Goal: Task Accomplishment & Management: Use online tool/utility

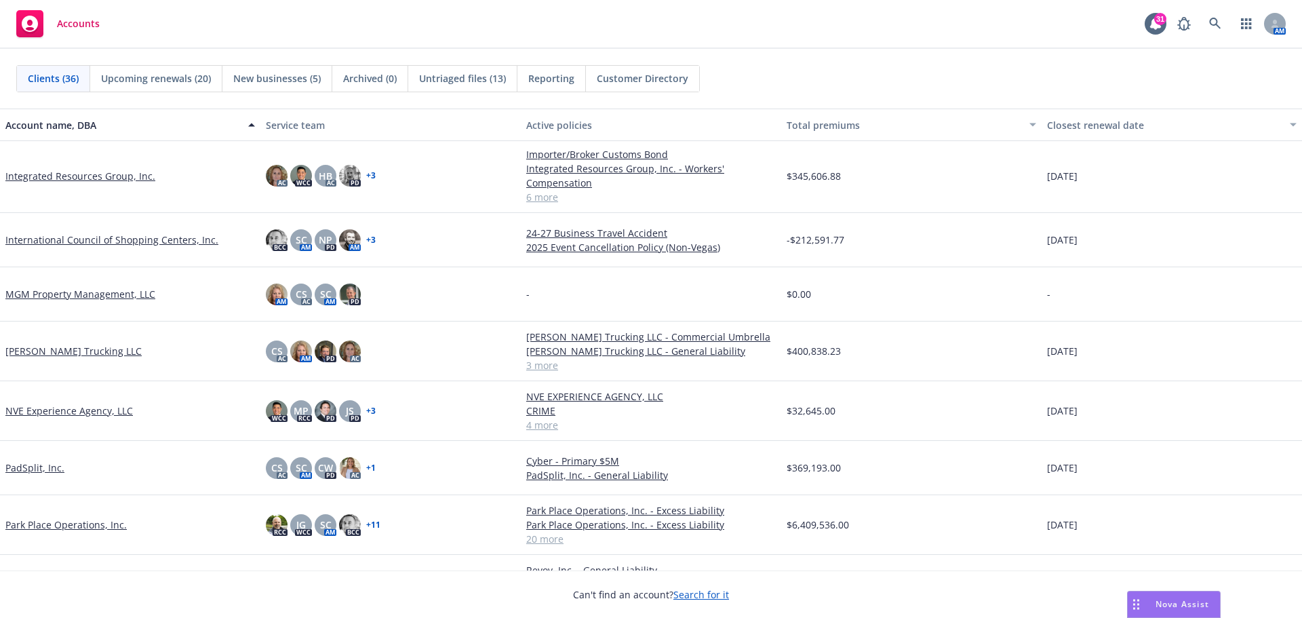
scroll to position [967, 0]
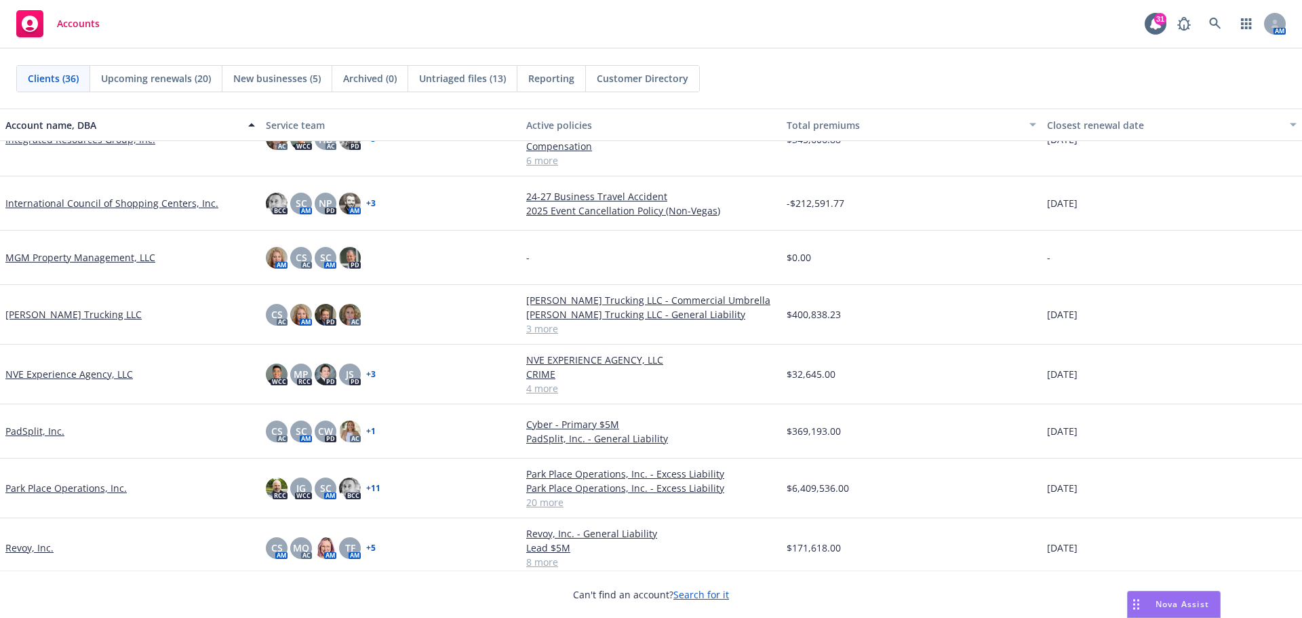
click at [53, 490] on link "Park Place Operations, Inc." at bounding box center [65, 488] width 121 height 14
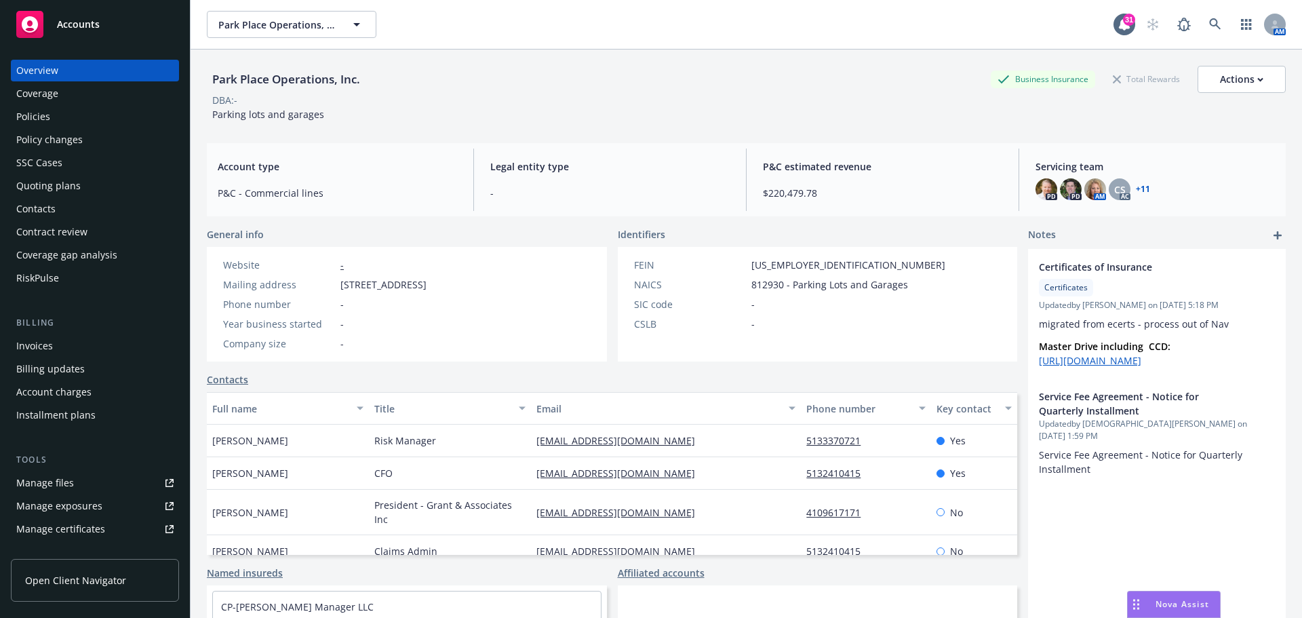
click at [49, 122] on div "Policies" at bounding box center [33, 117] width 34 height 22
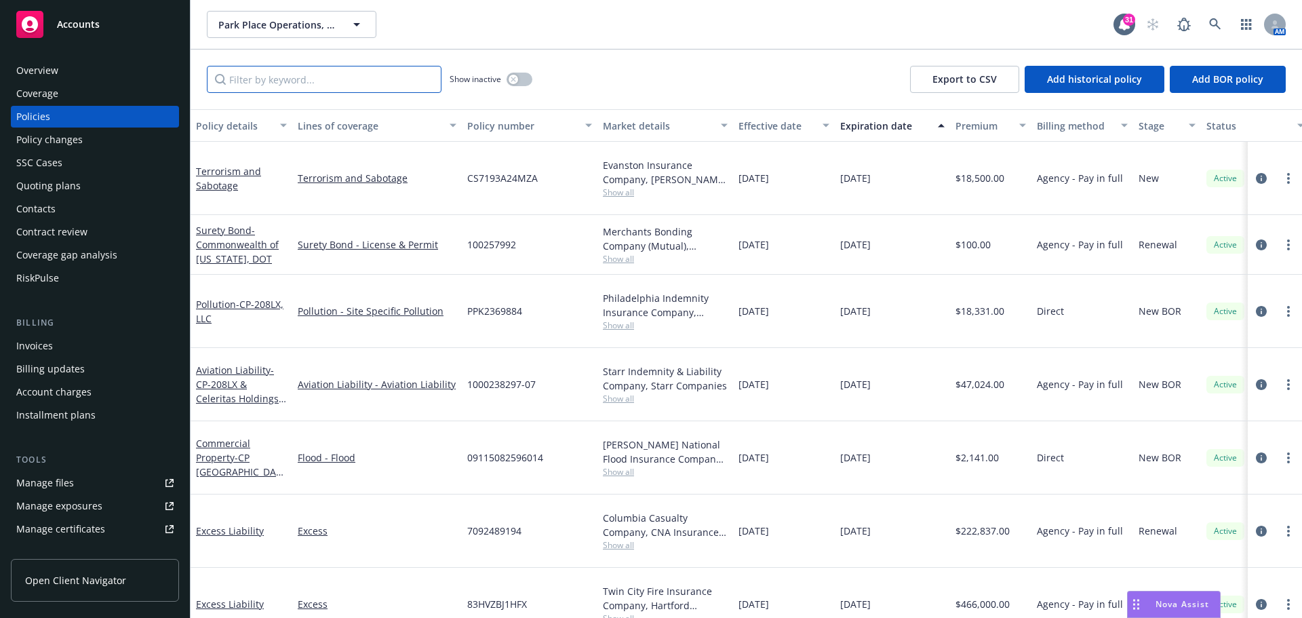
click at [255, 79] on input "Filter by keyword..." at bounding box center [324, 79] width 235 height 27
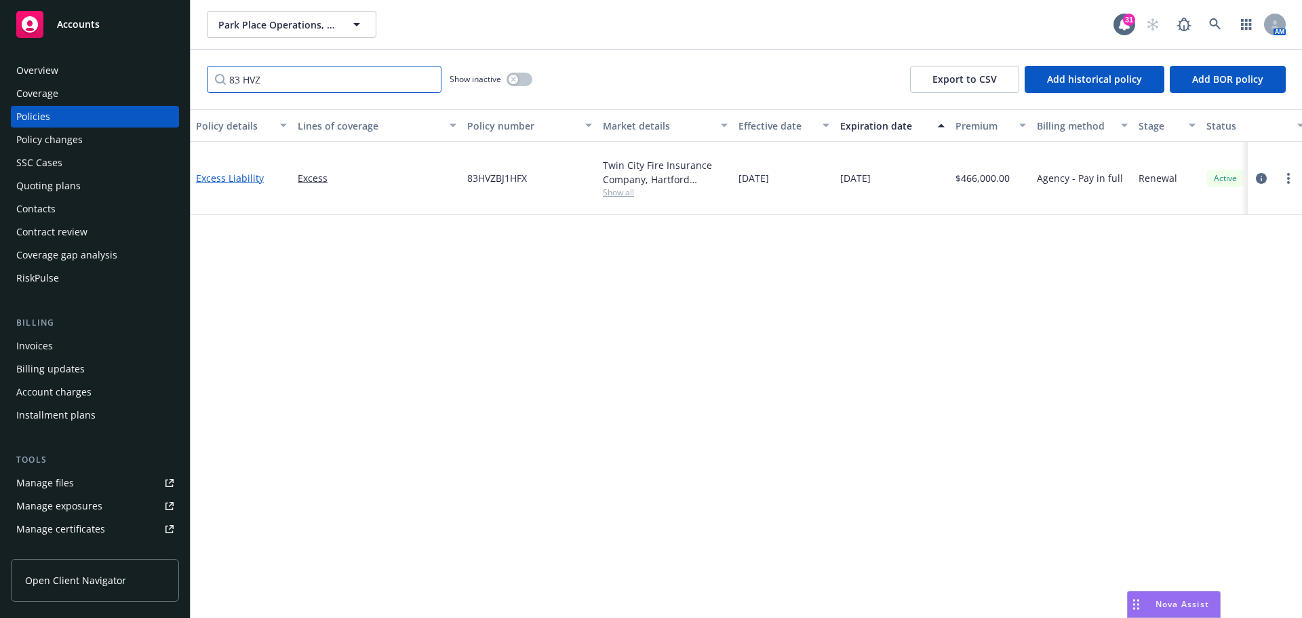
type input "83 HVZ"
click at [231, 175] on link "Excess Liability" at bounding box center [230, 178] width 68 height 13
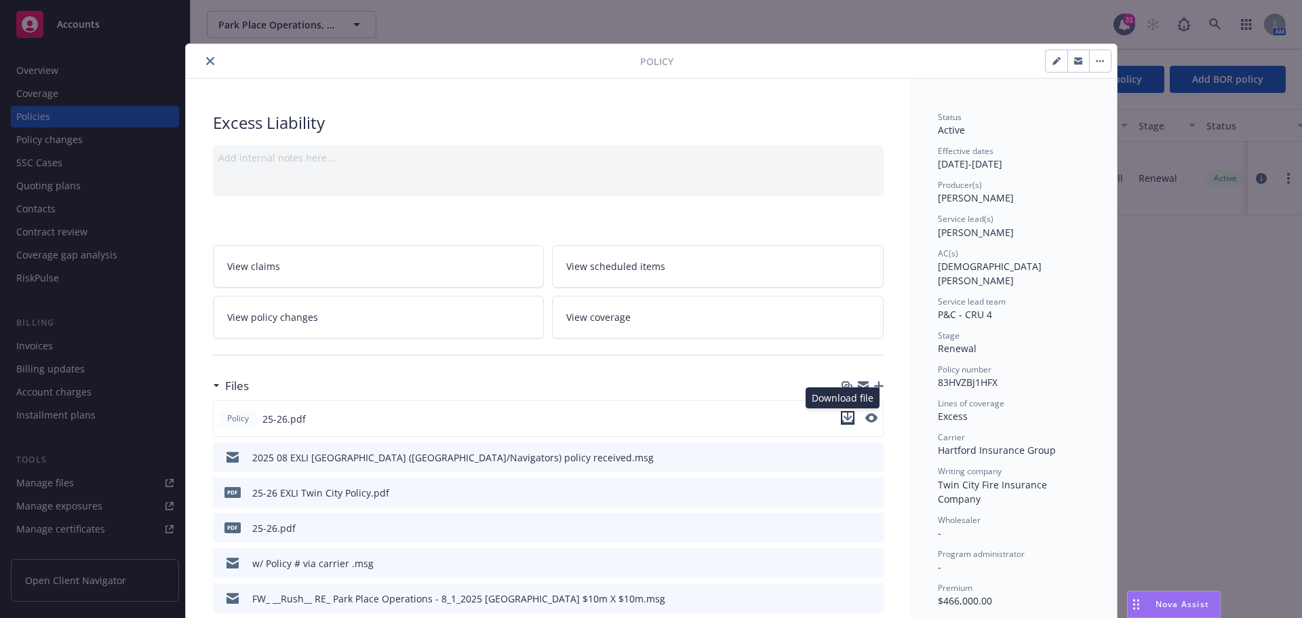
click at [844, 418] on icon "download file" at bounding box center [847, 416] width 9 height 8
click at [206, 60] on icon "close" at bounding box center [210, 61] width 8 height 8
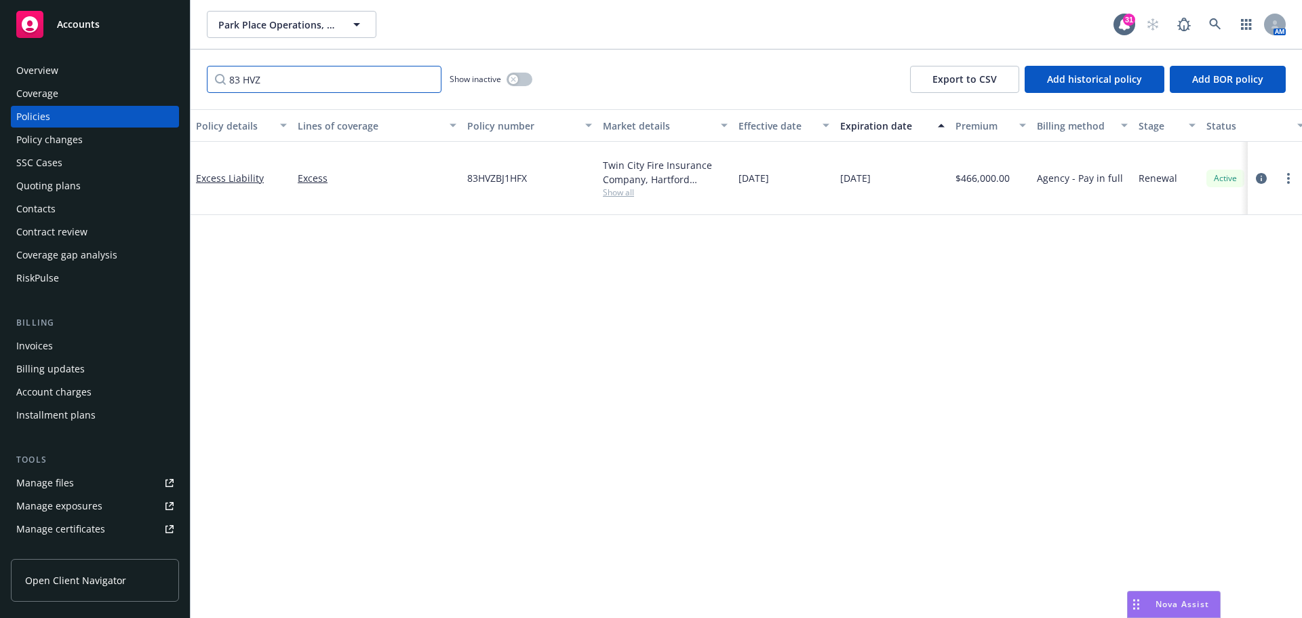
click at [426, 78] on input "83 HVZ" at bounding box center [324, 79] width 235 height 27
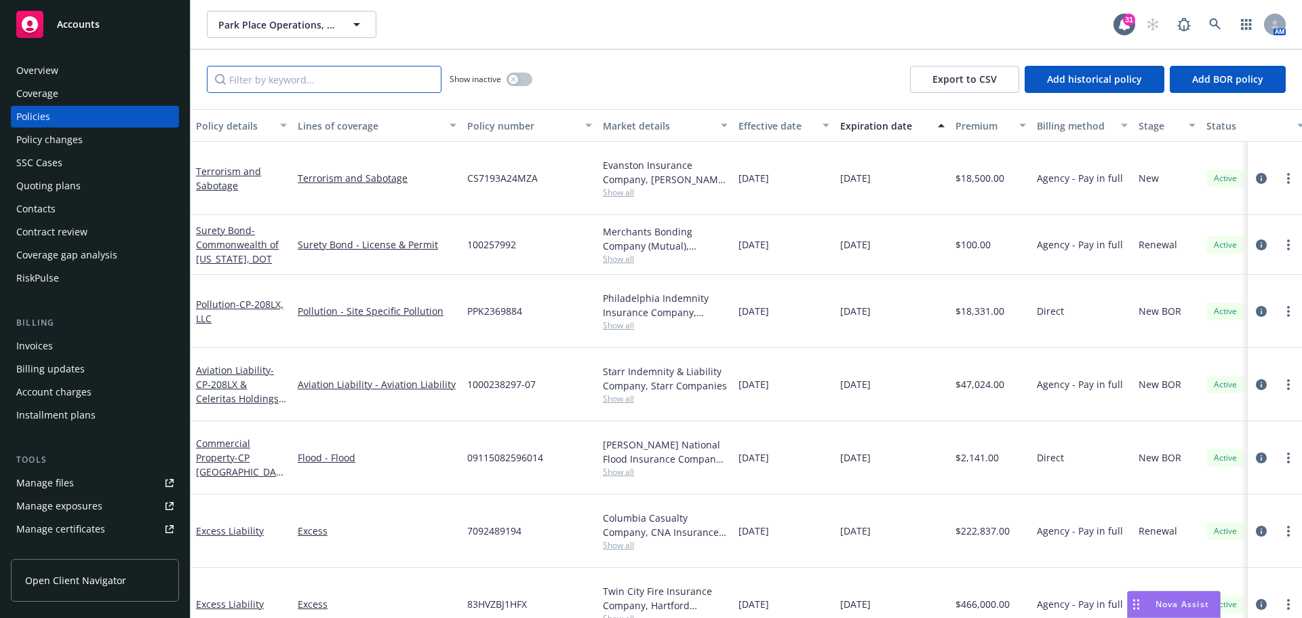
click at [271, 75] on input "Filter by keyword..." at bounding box center [324, 79] width 235 height 27
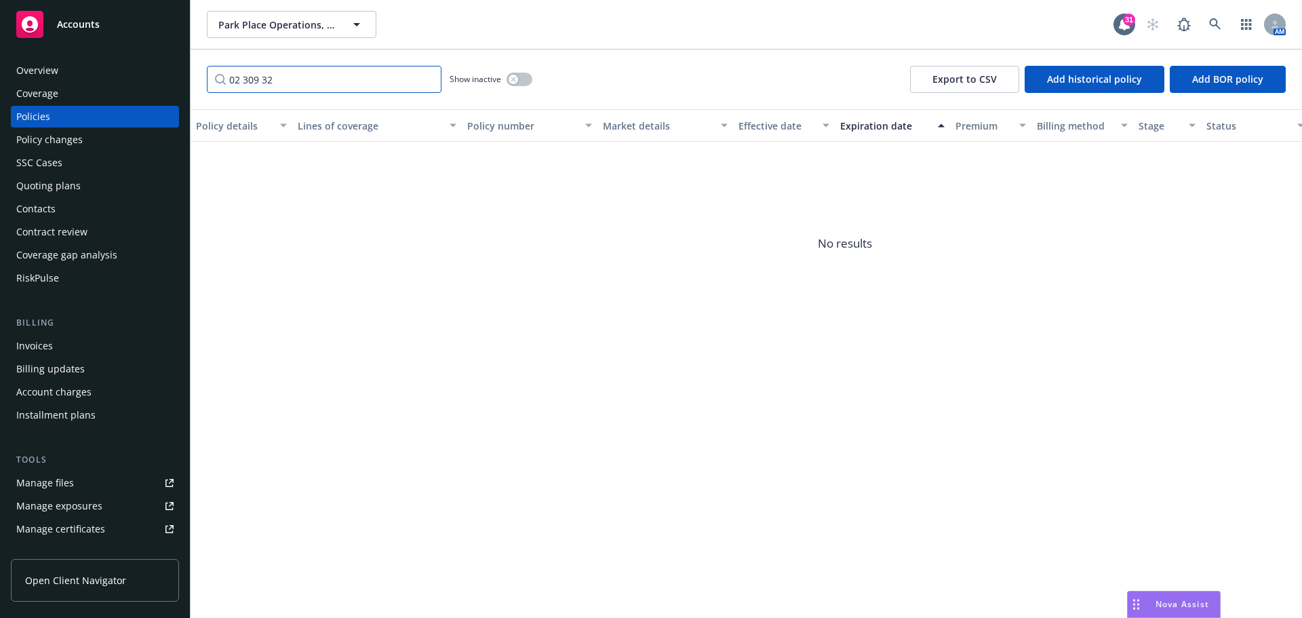
type input "02 309 32"
click at [429, 81] on input "02 309 32" at bounding box center [324, 79] width 235 height 27
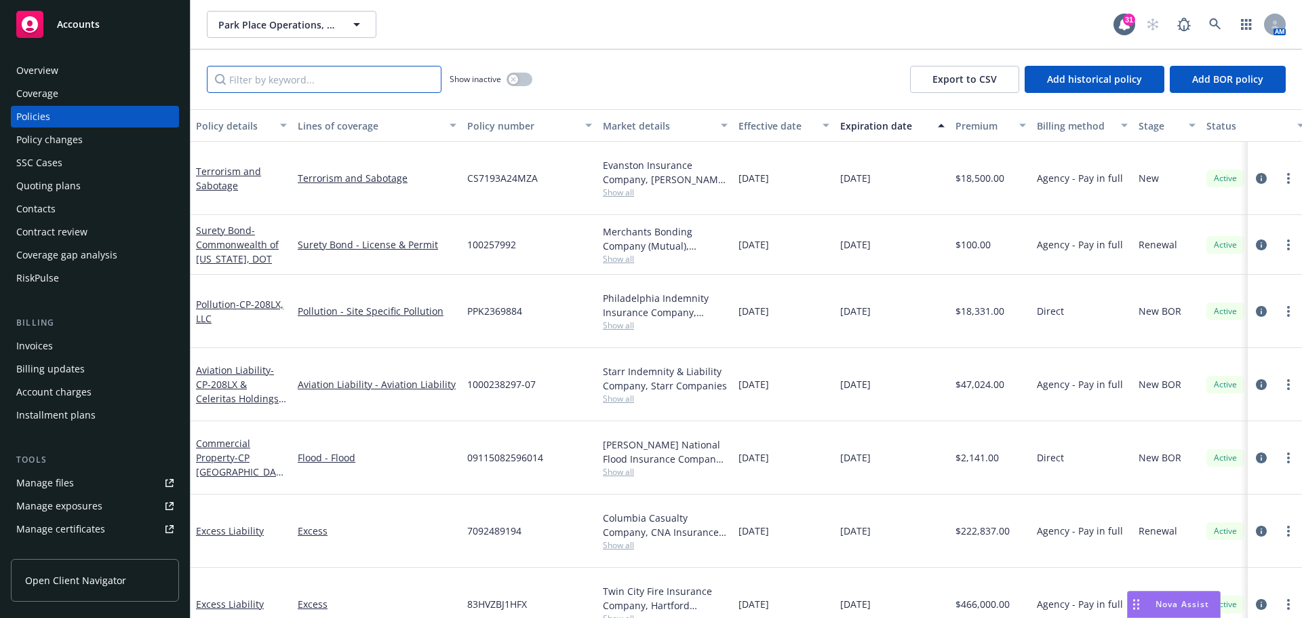
click at [277, 80] on input "Filter by keyword..." at bounding box center [324, 79] width 235 height 27
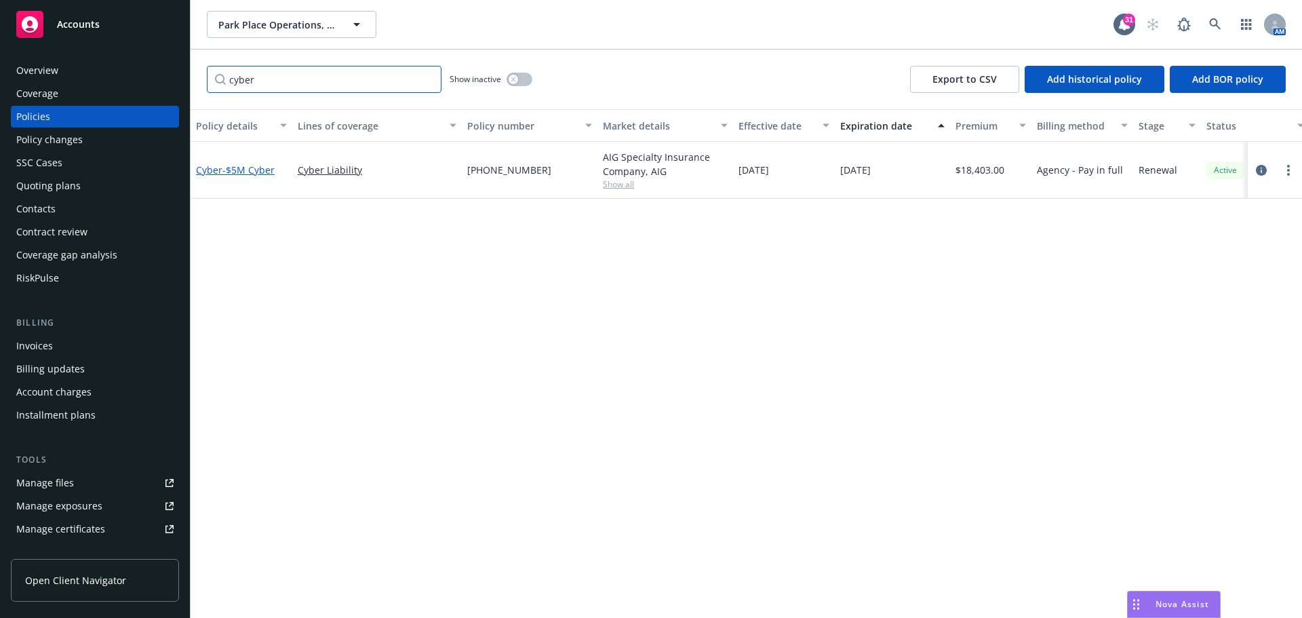
type input "cyber"
click at [258, 170] on span "- $5M Cyber" at bounding box center [248, 169] width 52 height 13
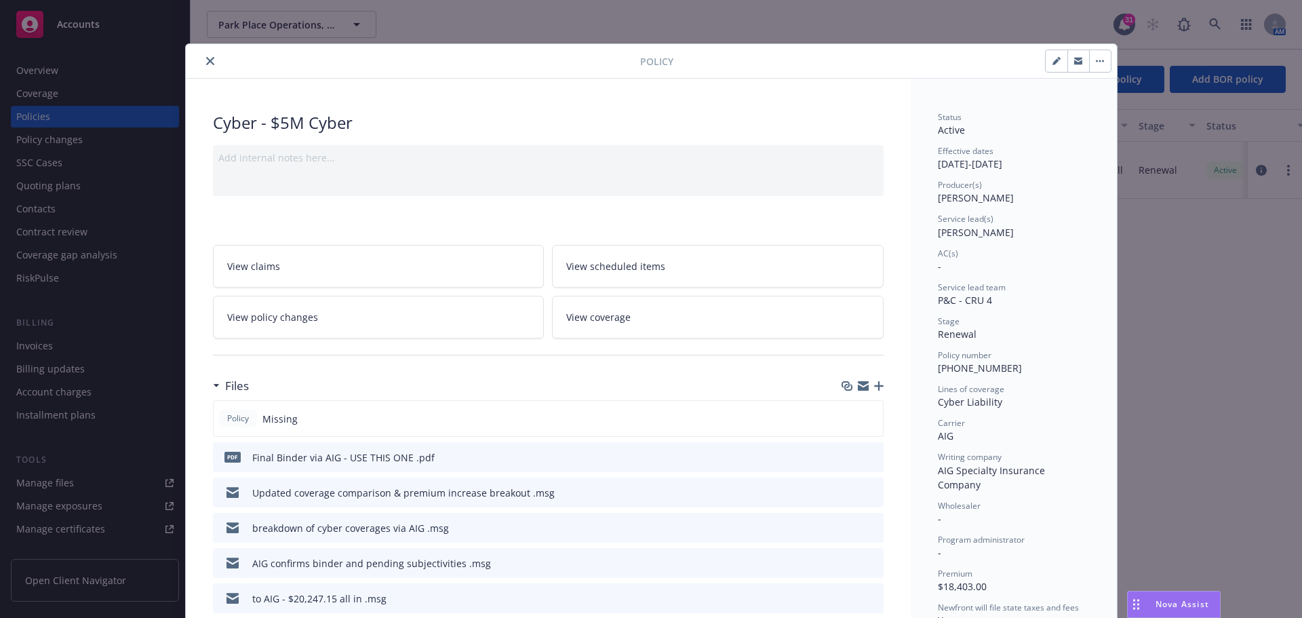
click at [874, 385] on icon "button" at bounding box center [878, 385] width 9 height 9
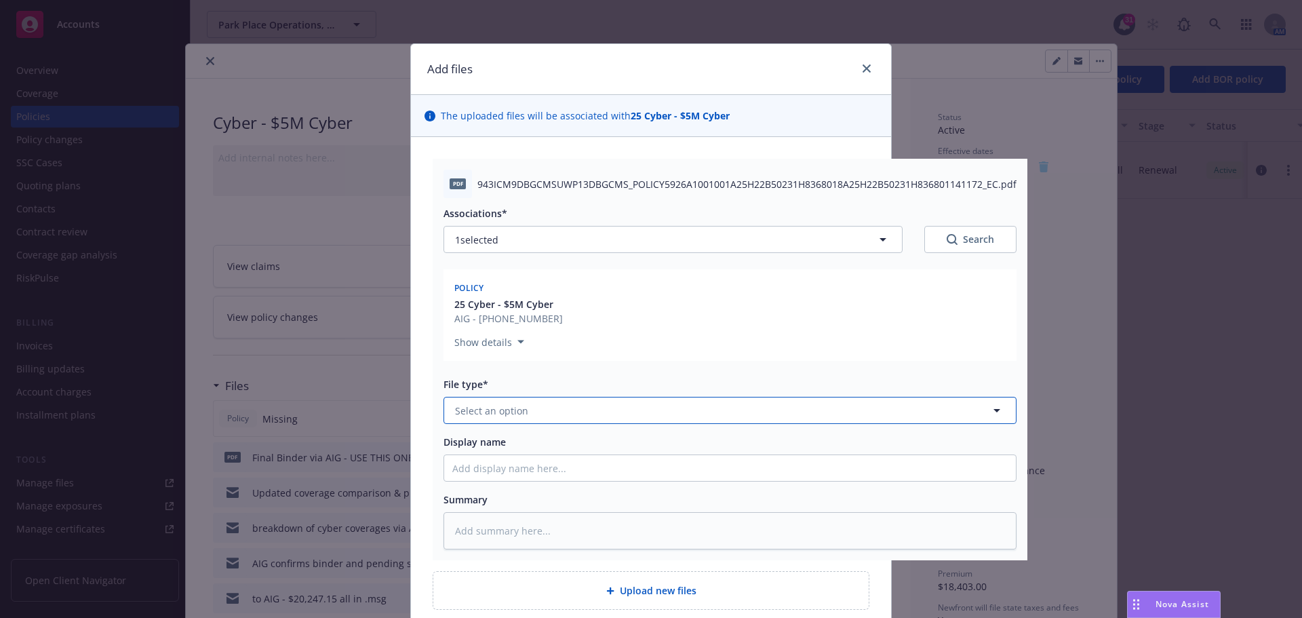
click at [989, 409] on icon "button" at bounding box center [997, 410] width 16 height 16
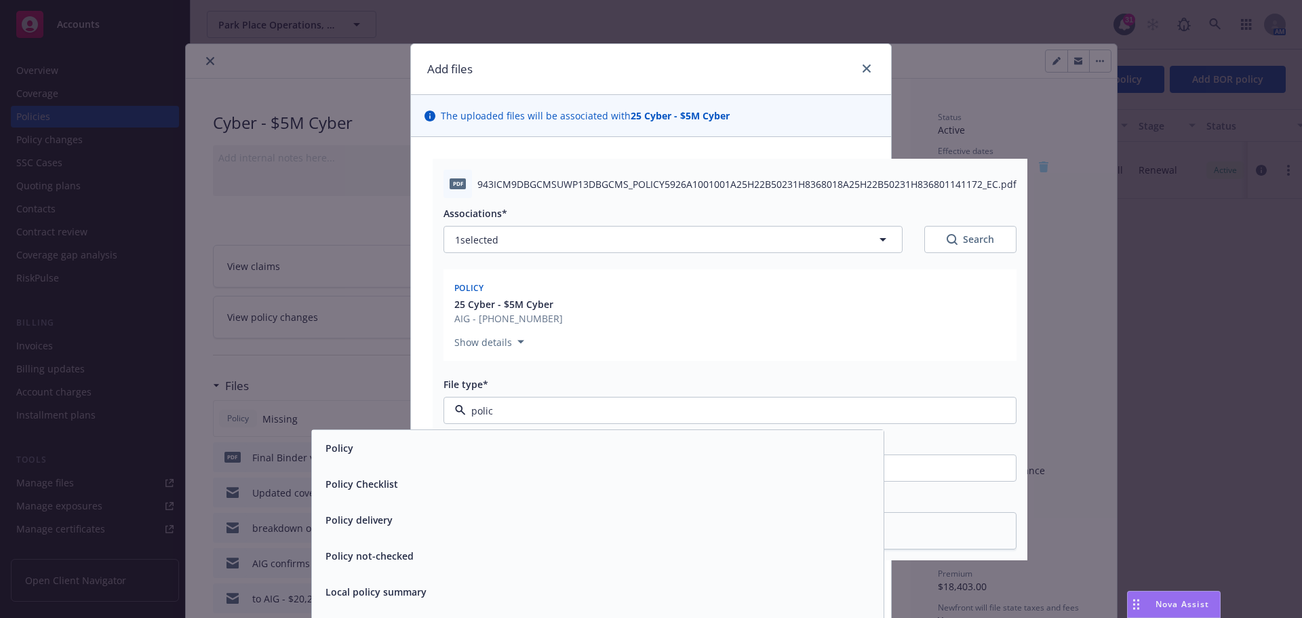
type input "policy"
click at [440, 453] on div "Policy" at bounding box center [598, 448] width 556 height 20
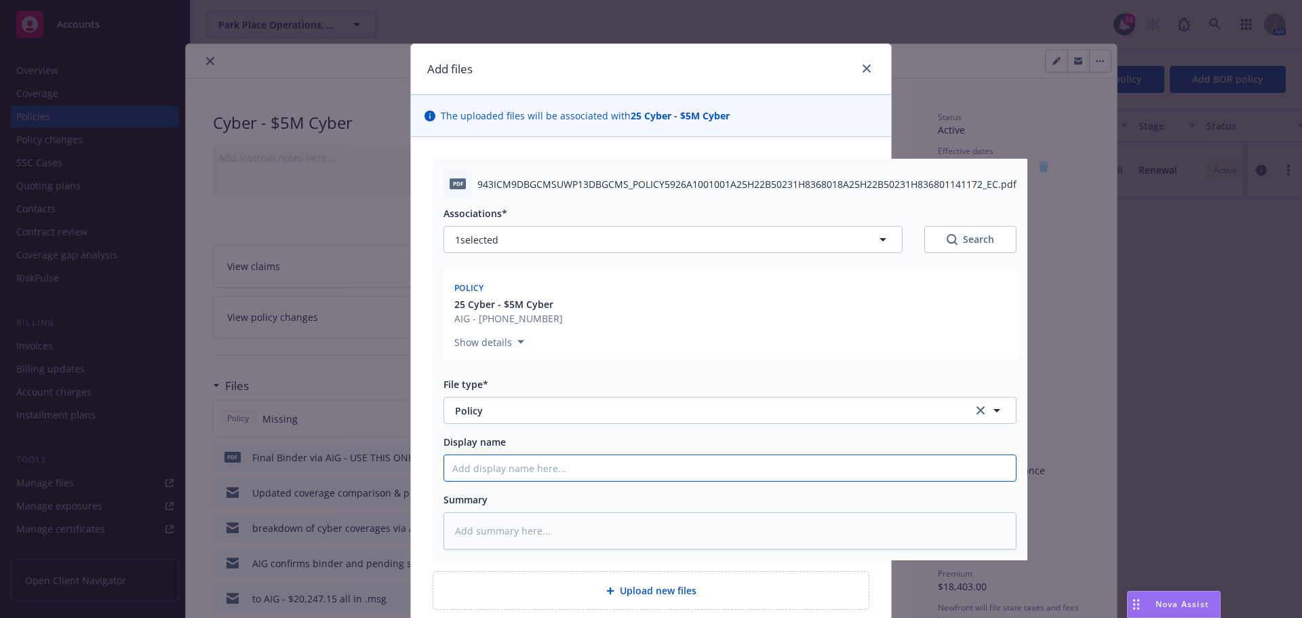
click at [462, 462] on input "Display name" at bounding box center [730, 468] width 572 height 26
type textarea "x"
type input "2"
type textarea "x"
type input "20"
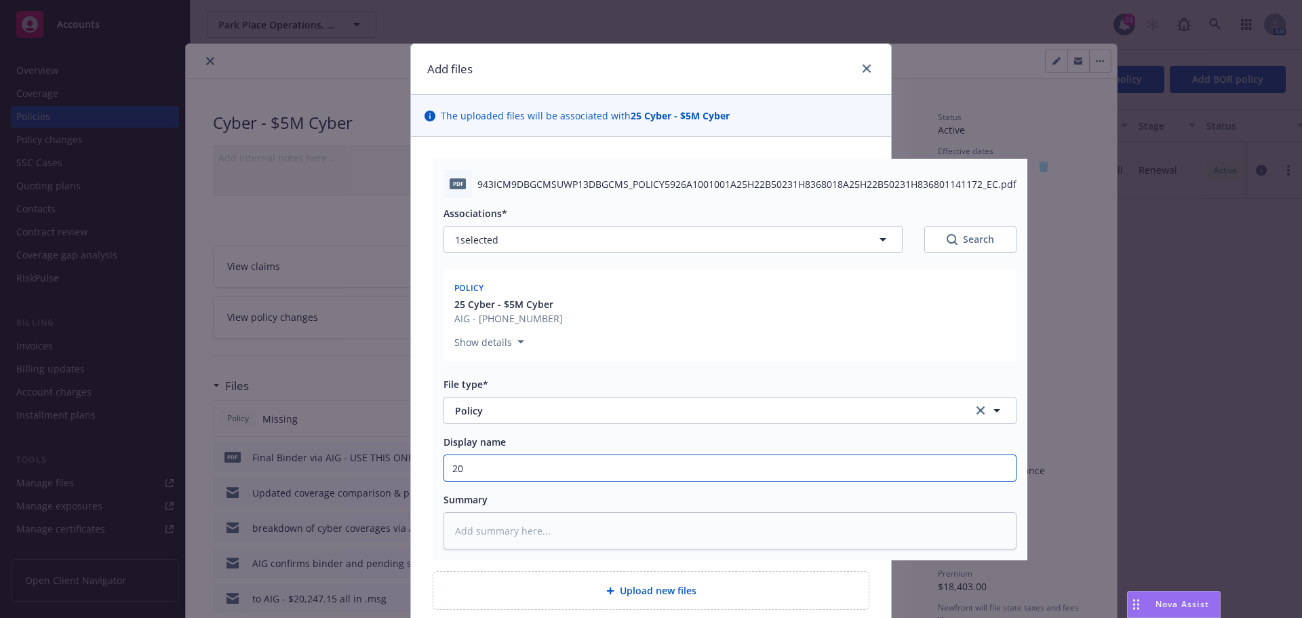
type textarea "x"
type input "202"
type textarea "x"
type input "2025"
type textarea "x"
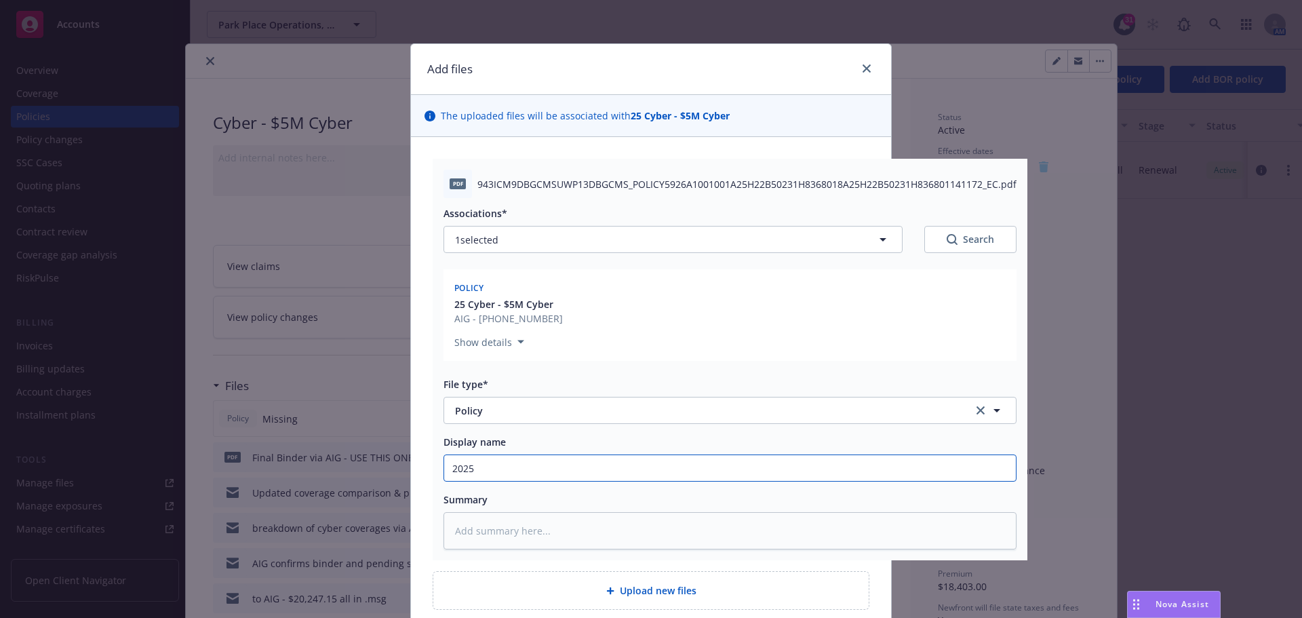
type input "2025"
type textarea "x"
type input "2025 0"
type textarea "x"
type input "2025 08"
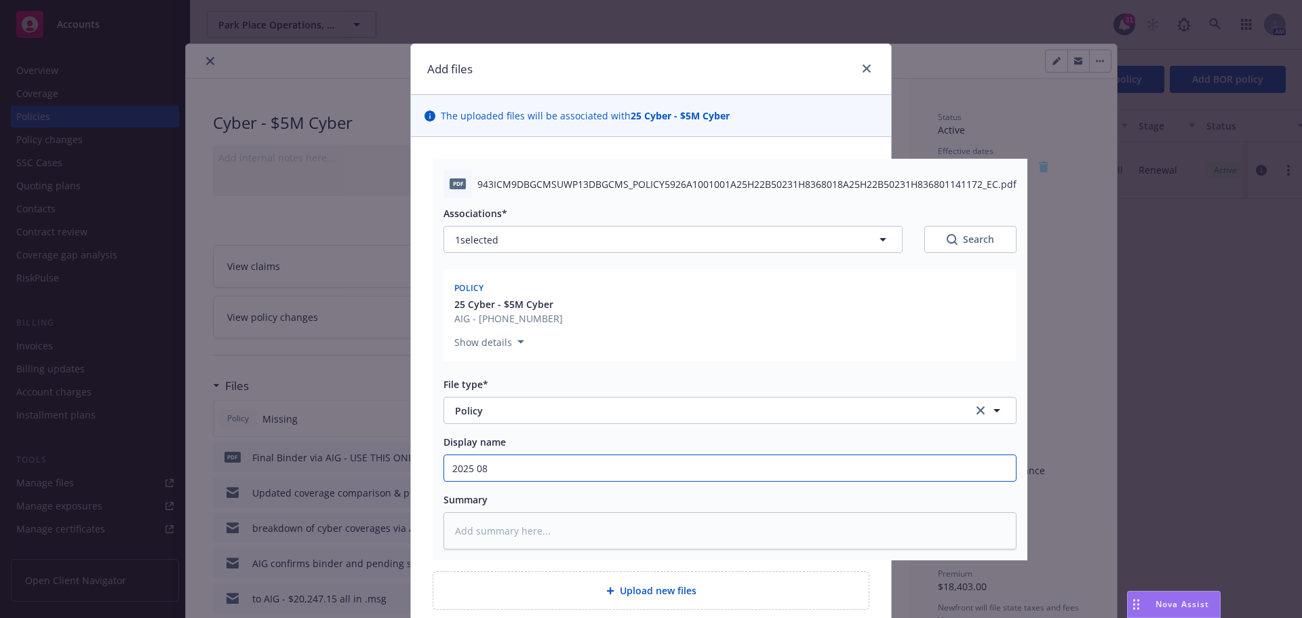
type textarea "x"
type input "2025 08"
type textarea "x"
type input "2025 08 C"
type textarea "x"
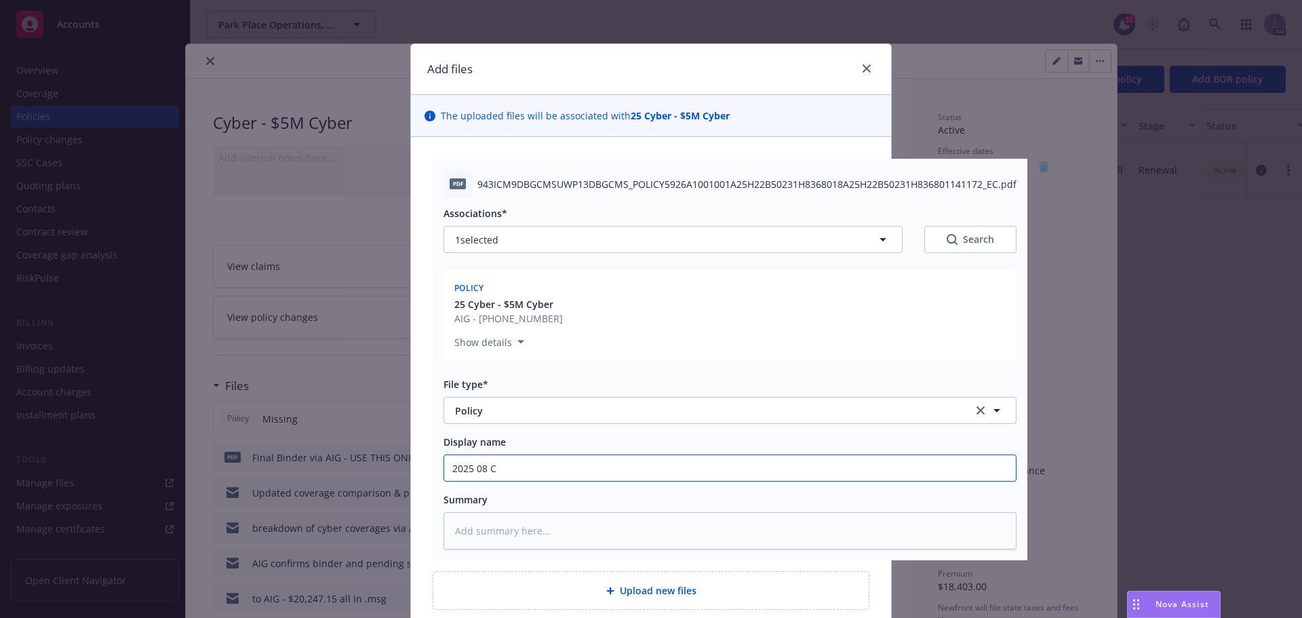
type input "2025 08 CY"
type textarea "x"
type input "2025 08 CYB"
type textarea "x"
type input "2025 08 CYBE"
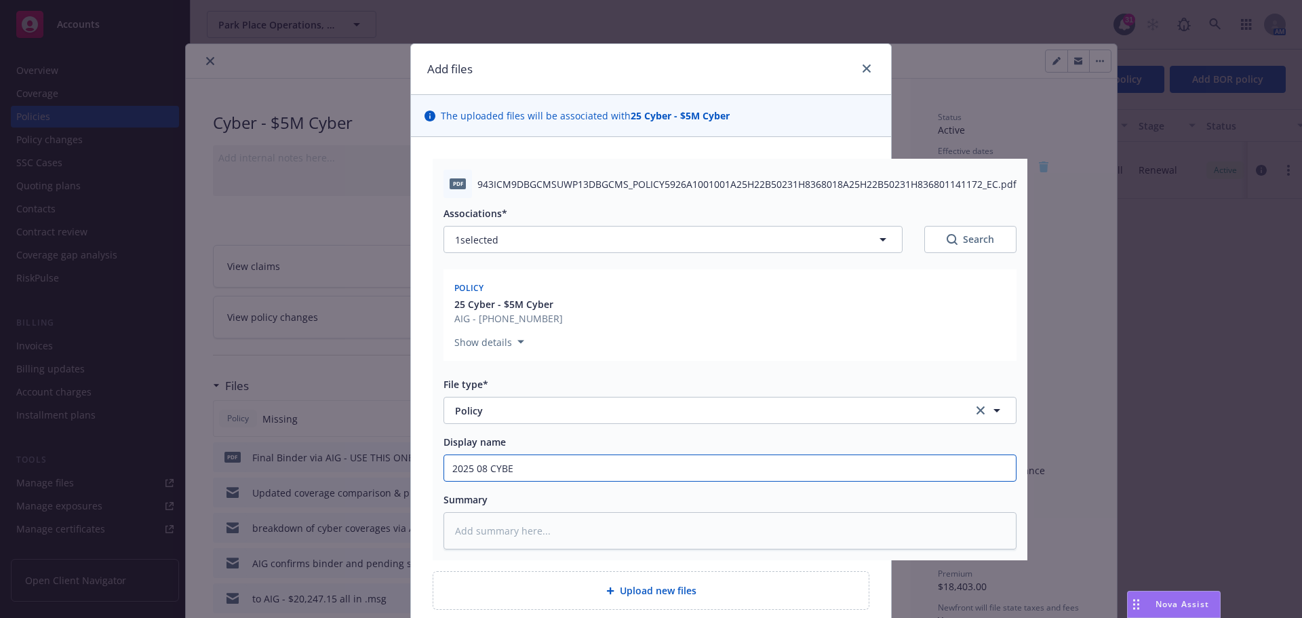
type textarea "x"
type input "2025 08 CYBER"
type textarea "x"
type input "2025 08 CYBER"
type textarea "x"
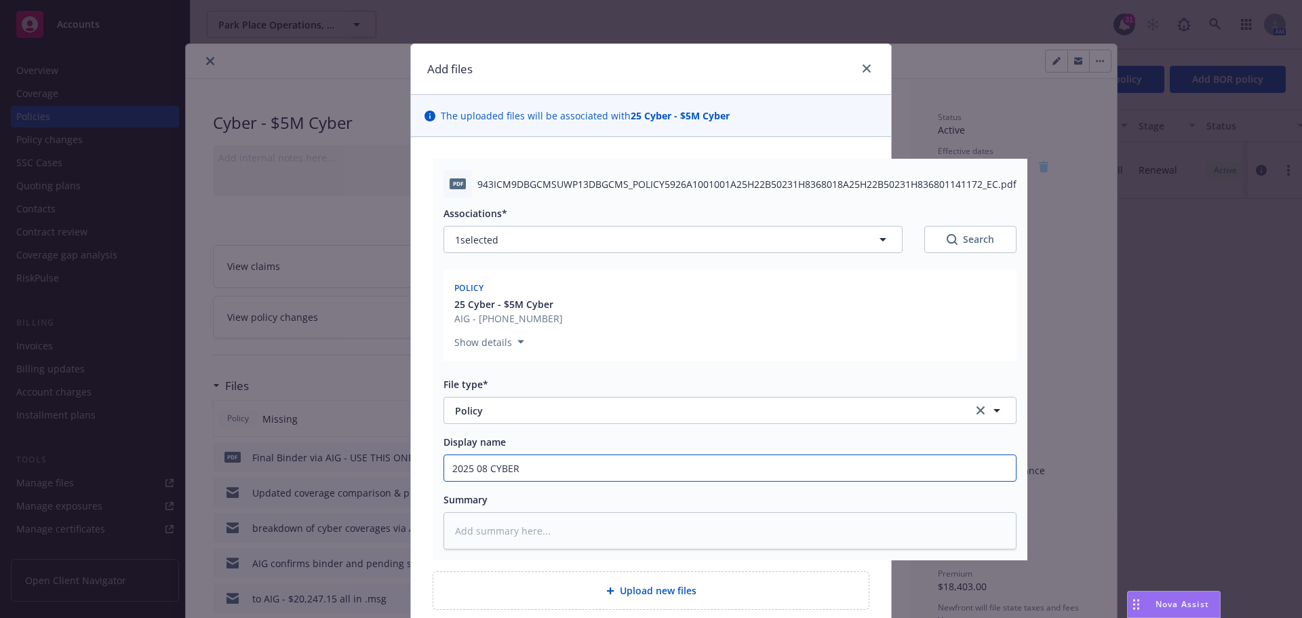
type input "2025 08 CYBER p"
type textarea "x"
type input "2025 08 CYBER po"
type textarea "x"
type input "2025 08 CYBER pol"
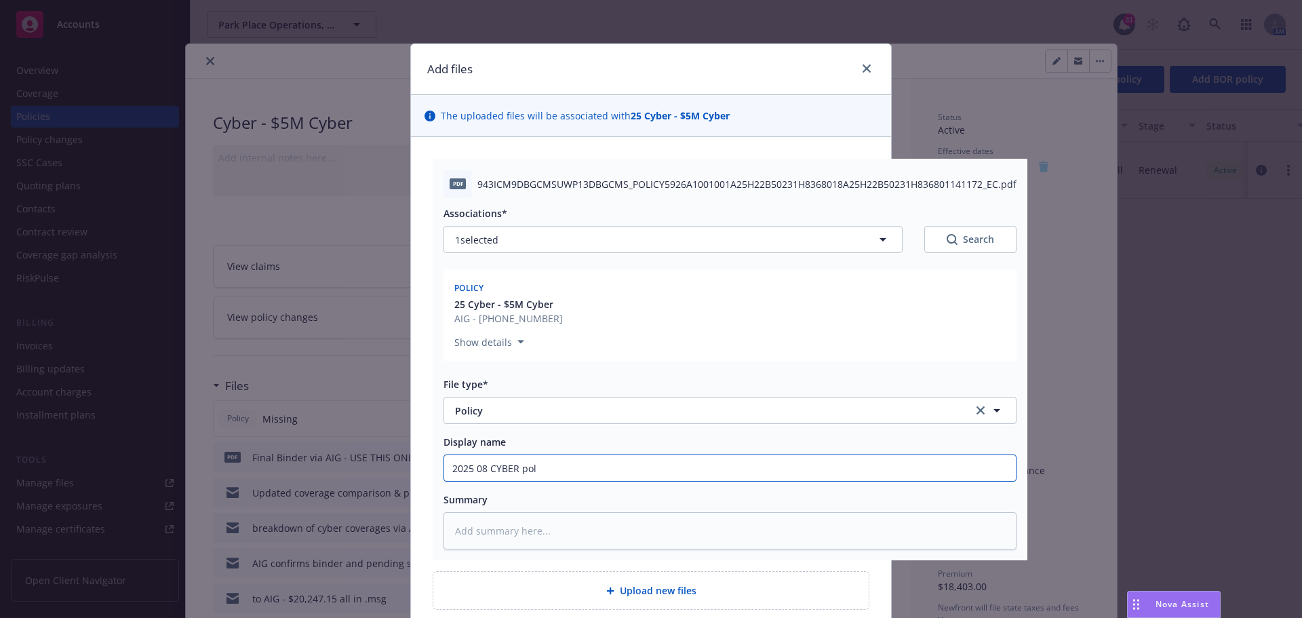
type textarea "x"
type input "2025 08 CYBER poli"
type textarea "x"
type input "2025 08 CYBER polic"
type textarea "x"
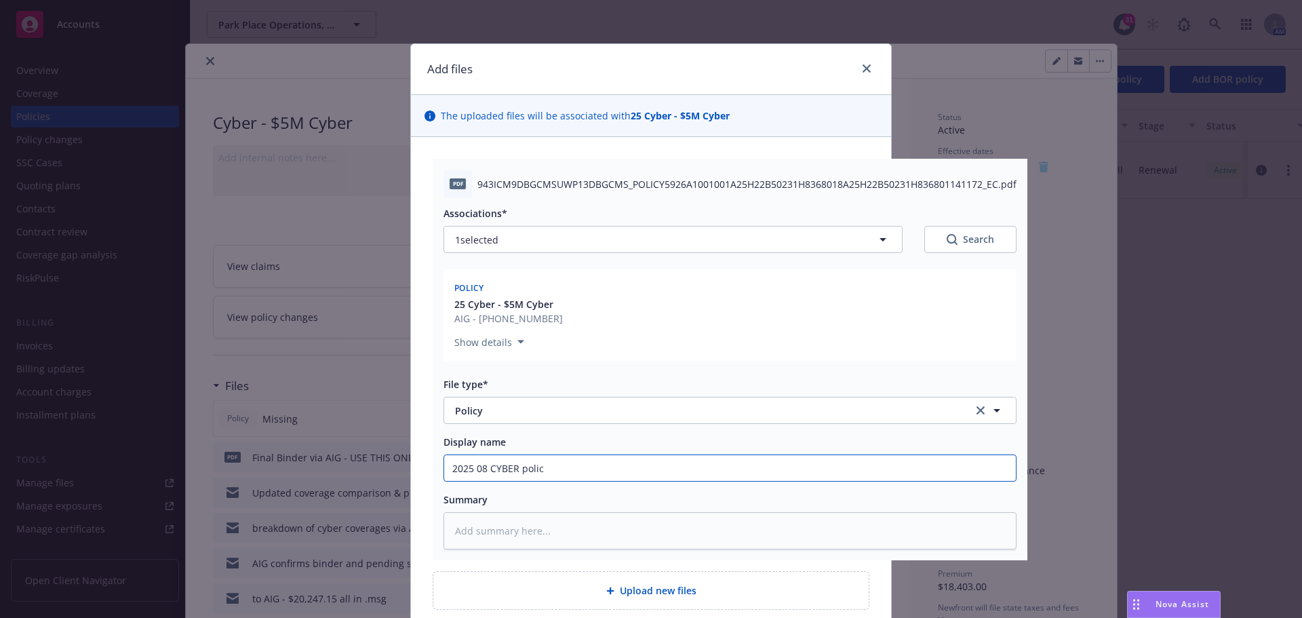
type input "2025 08 CYBER policy"
type textarea "x"
type input "2025 08 CYBER policy"
type textarea "x"
type input "2025 08 CYBER policy w"
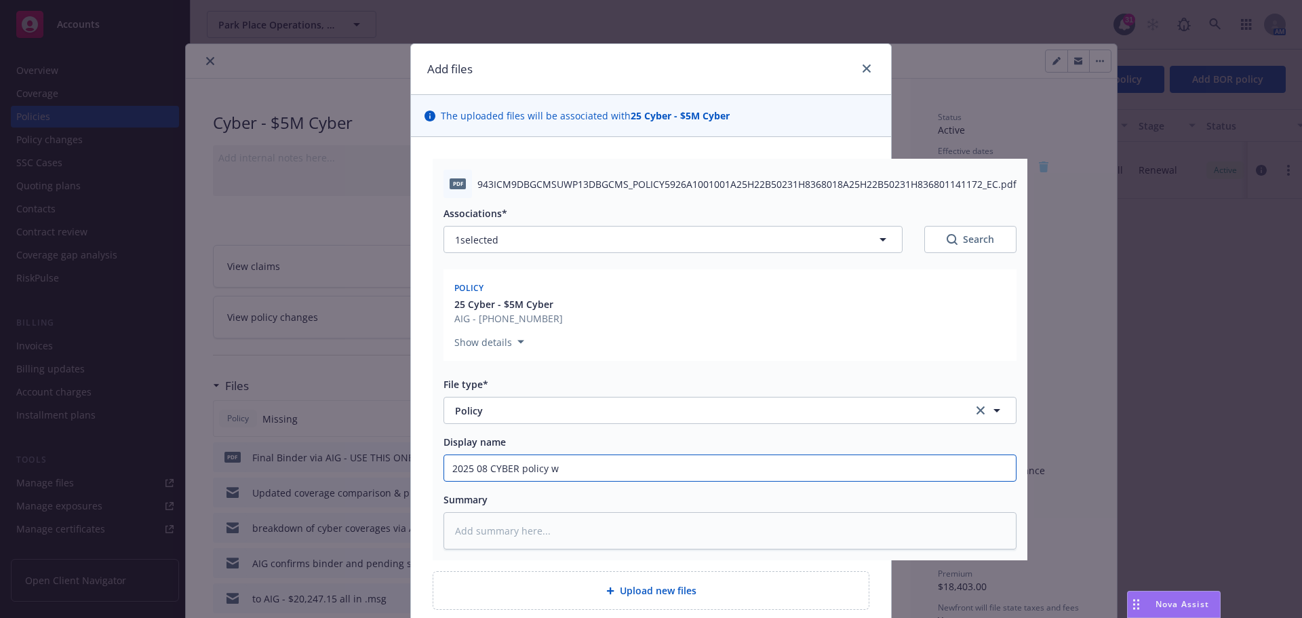
type textarea "x"
type input "2025 08 CYBER policy wi"
type textarea "x"
type input "2025 08 CYBER policy wit"
type textarea "x"
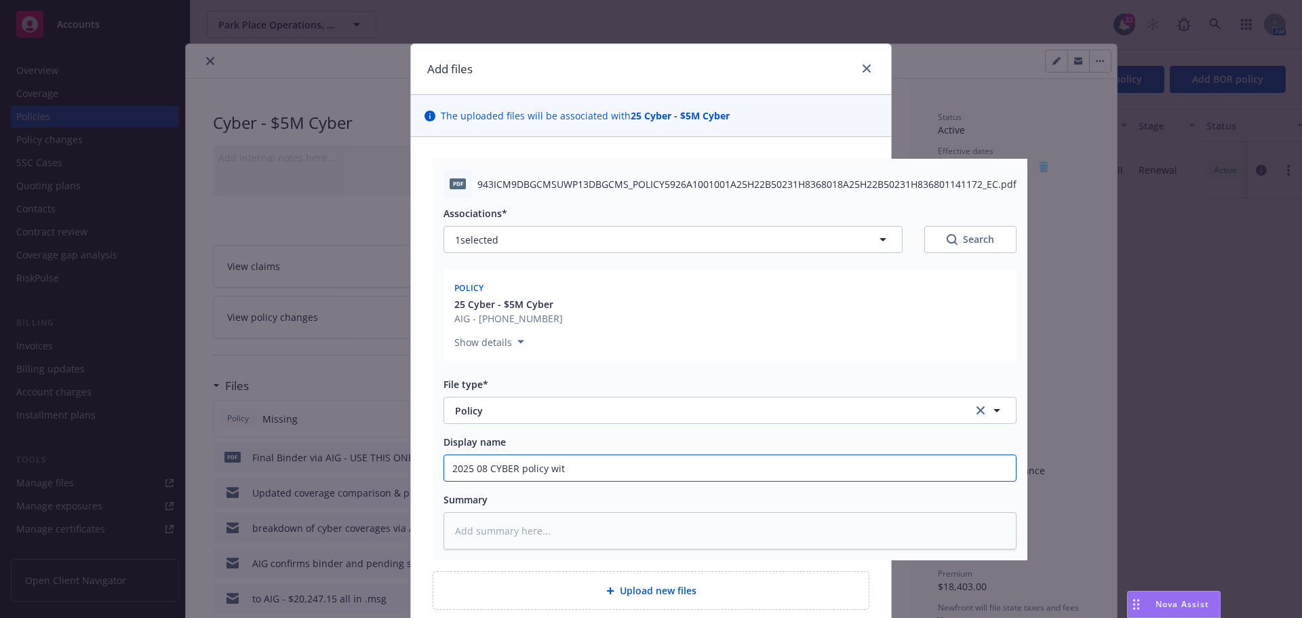
type input "2025 08 CYBER policy with"
type textarea "x"
type input "2025 08 CYBER policy with"
type textarea "x"
type input "2025 08 CYBER policy with A"
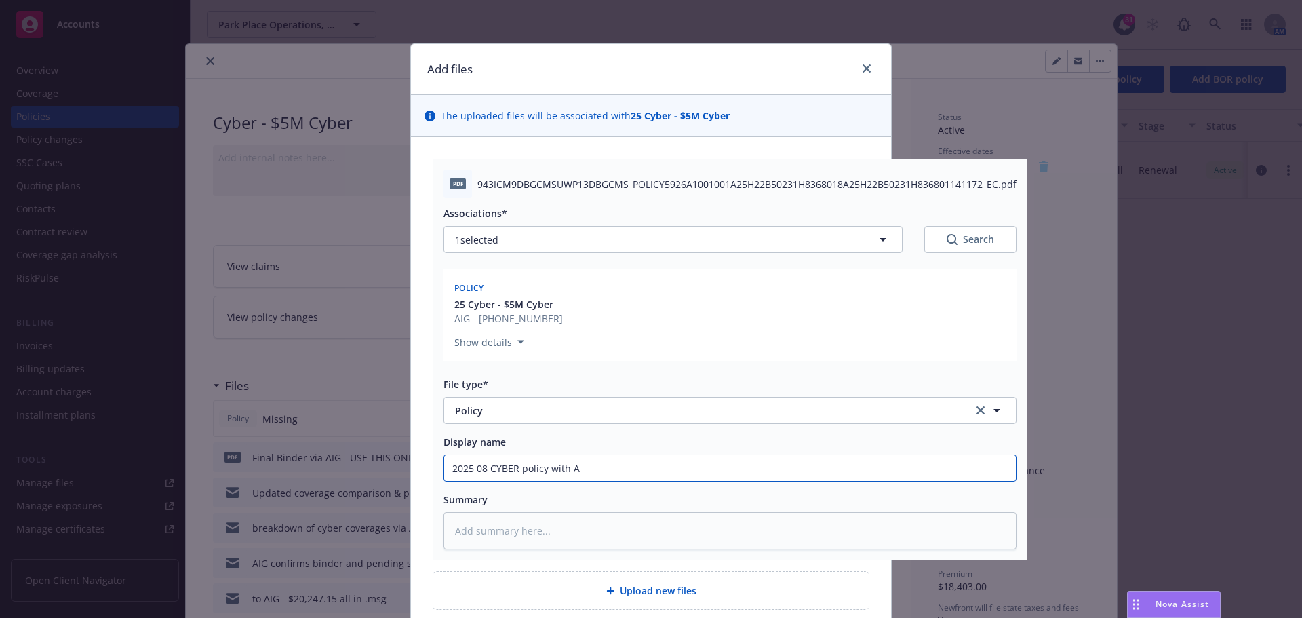
type textarea "x"
type input "2025 08 CYBER policy with AI"
type textarea "x"
drag, startPoint x: 444, startPoint y: 467, endPoint x: 640, endPoint y: 470, distance: 196.7
click at [640, 470] on input "2025 08 CYBER policy with AIG" at bounding box center [730, 468] width 572 height 26
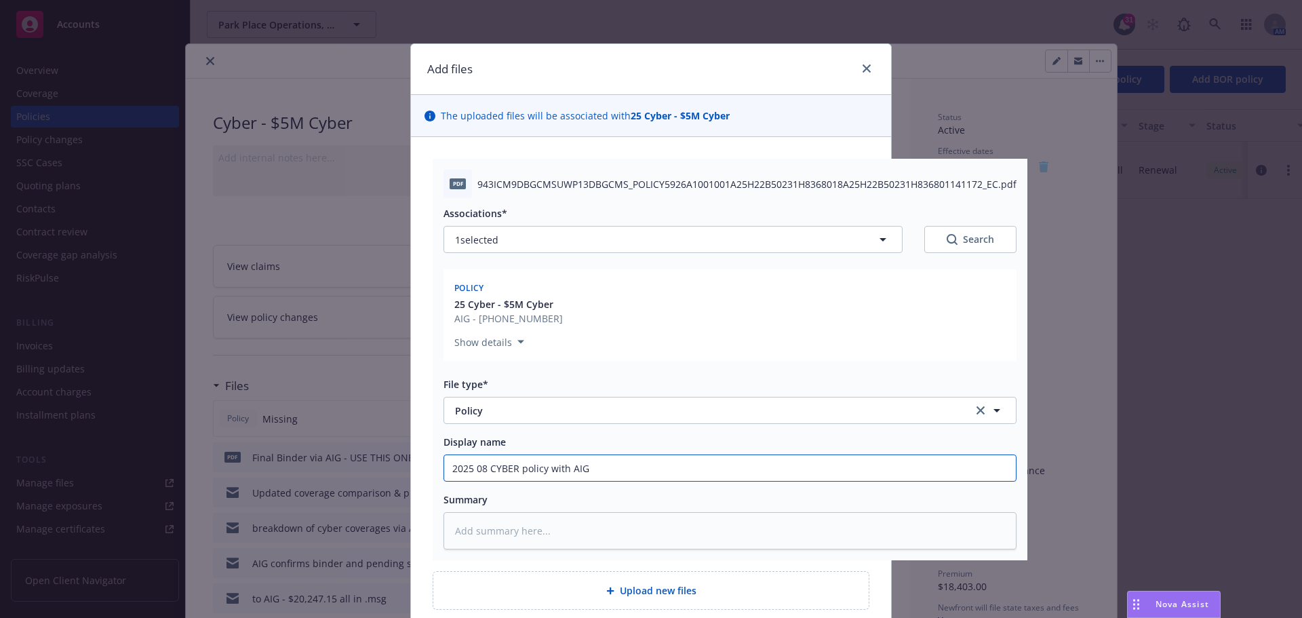
type input "2025 08 CYBER policy with AIG"
click at [463, 532] on textarea at bounding box center [730, 530] width 573 height 37
paste textarea "2025 08 CYBER policy with AIG"
type textarea "x"
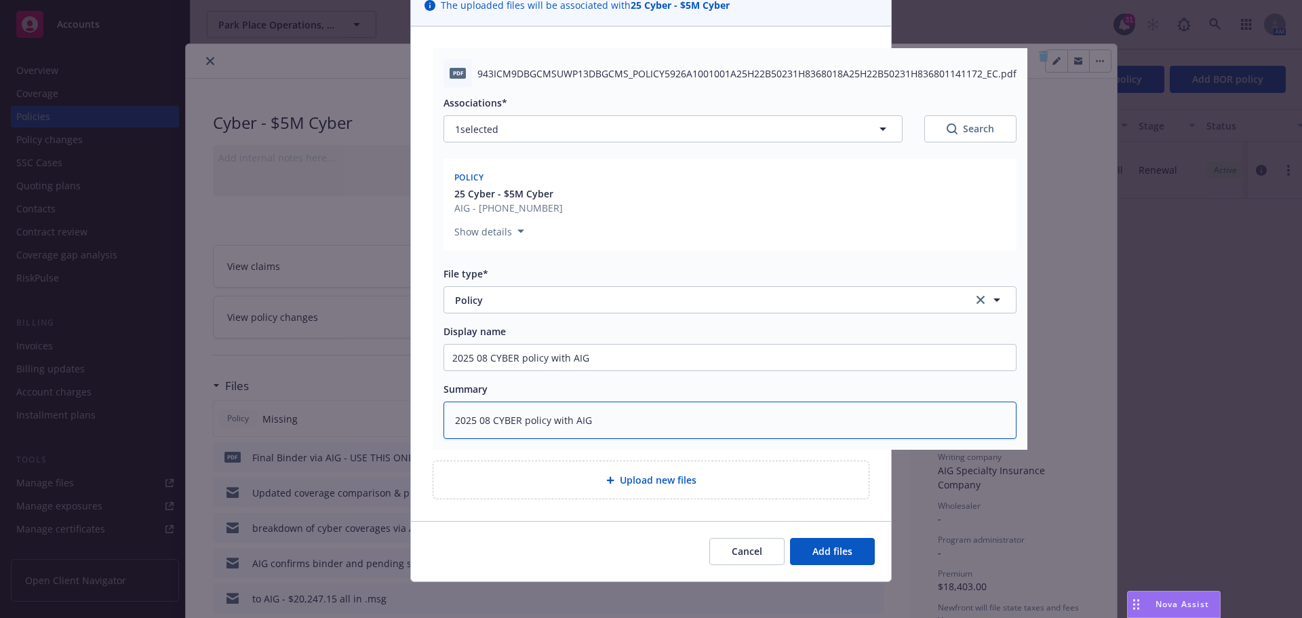
scroll to position [118, 0]
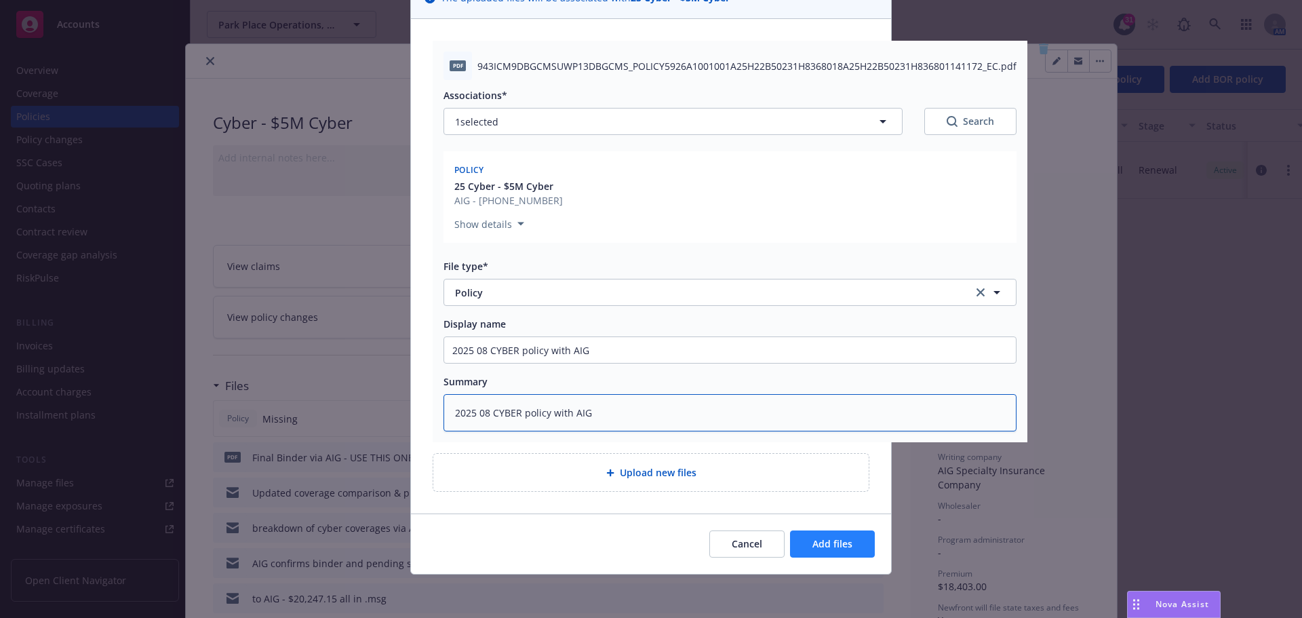
type textarea "2025 08 CYBER policy with AIG"
click at [834, 541] on span "Add files" at bounding box center [833, 543] width 40 height 13
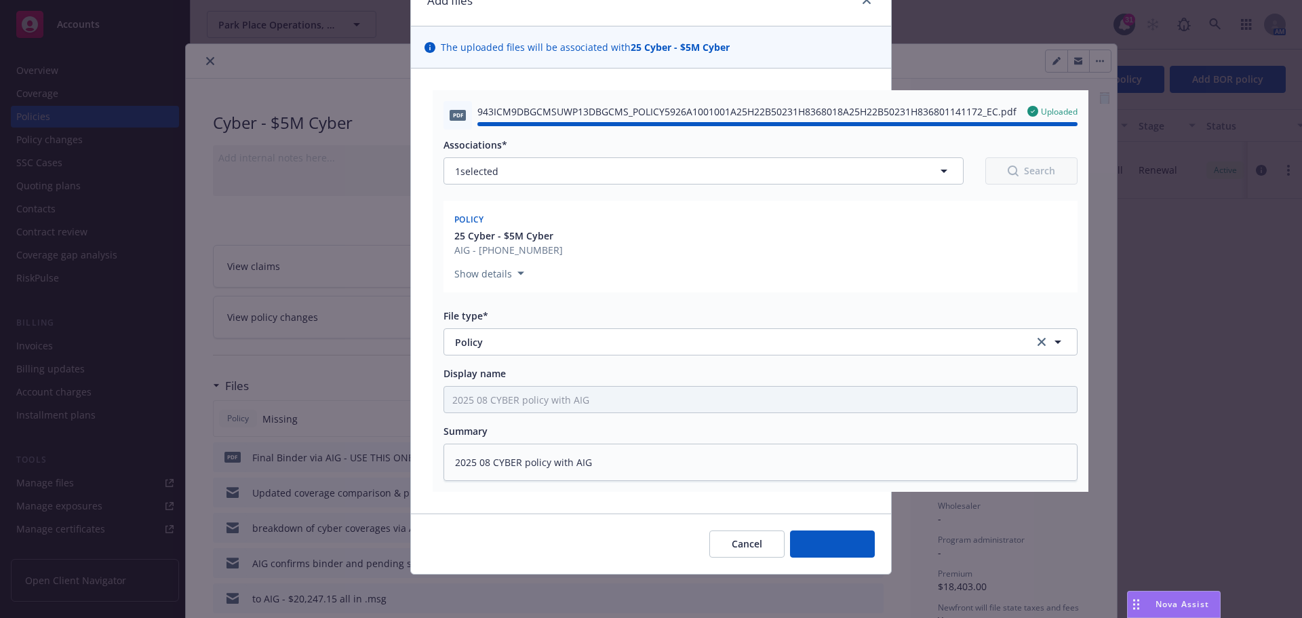
type textarea "x"
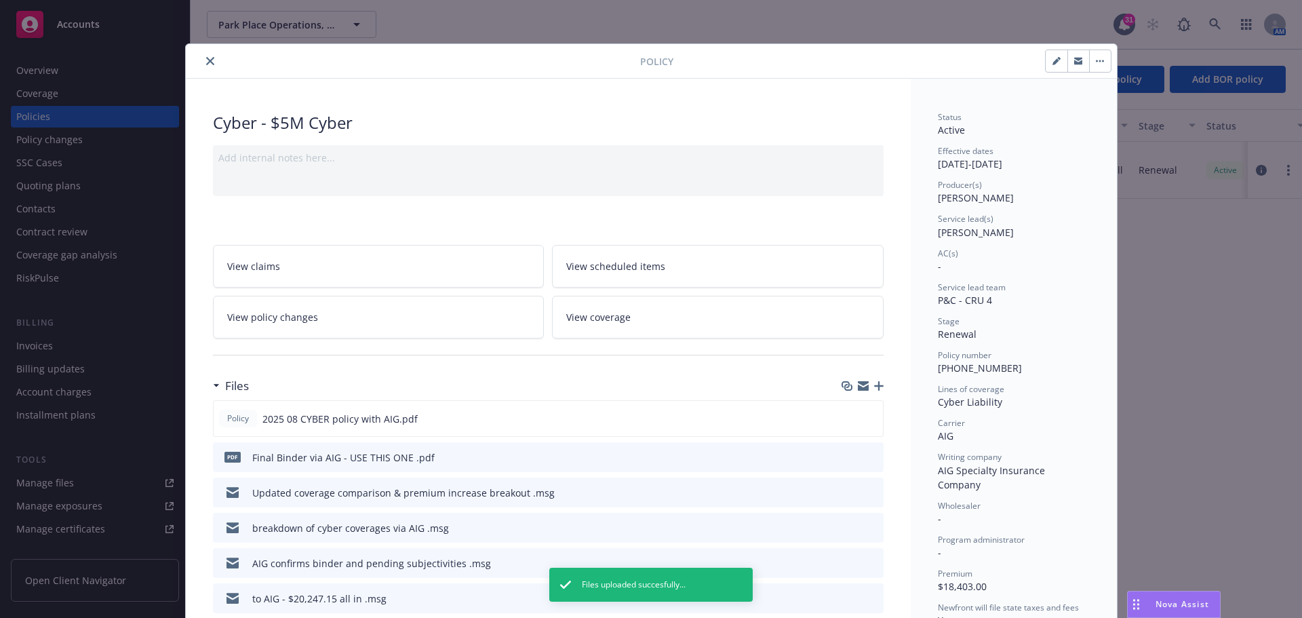
click at [207, 63] on icon "close" at bounding box center [210, 61] width 8 height 8
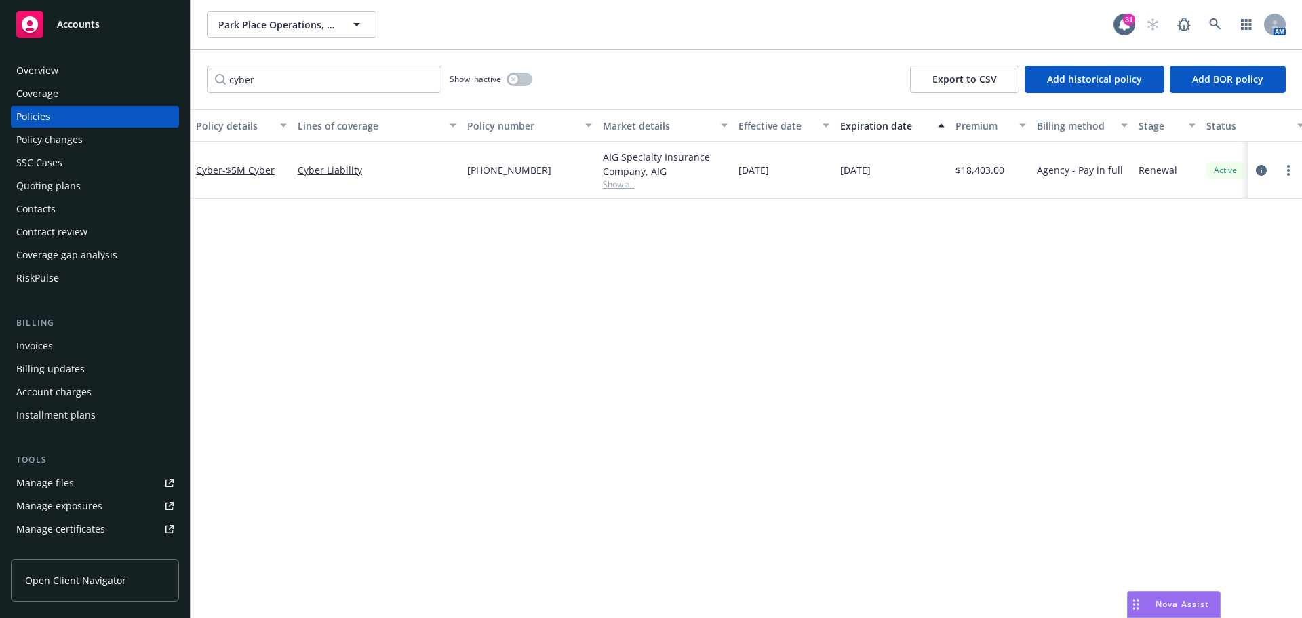
click at [1087, 465] on div "Policy details Lines of coverage Policy number Market details Effective date Ex…" at bounding box center [747, 363] width 1112 height 509
click at [922, 386] on div "Policy details Lines of coverage Policy number Market details Effective date Ex…" at bounding box center [747, 363] width 1112 height 509
click at [67, 481] on div "Manage files" at bounding box center [45, 483] width 58 height 22
click at [427, 81] on input "cyber" at bounding box center [324, 79] width 235 height 27
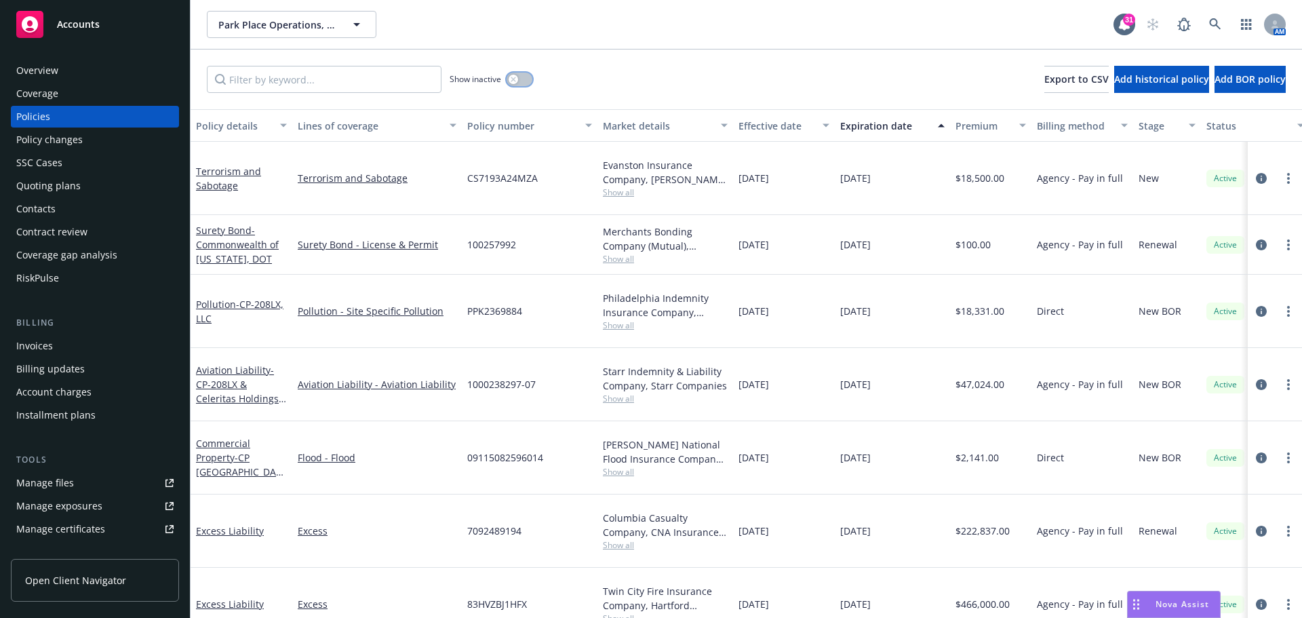
click at [508, 80] on button "button" at bounding box center [520, 80] width 26 height 14
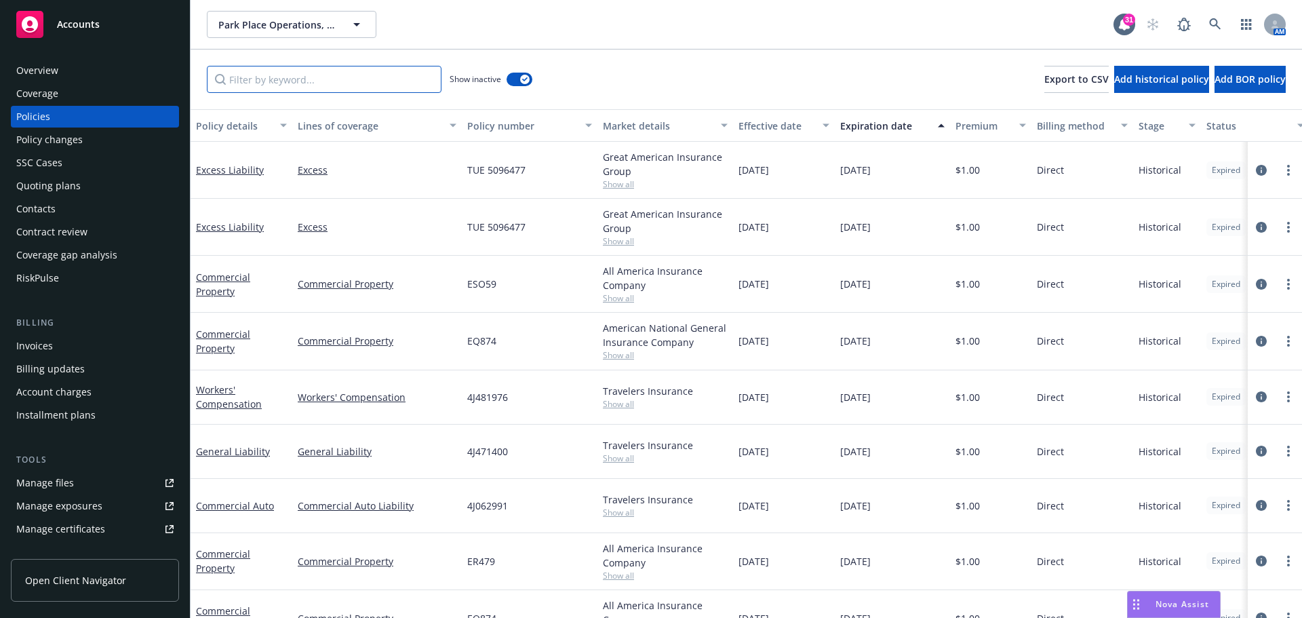
click at [281, 84] on input "Filter by keyword..." at bounding box center [324, 79] width 235 height 27
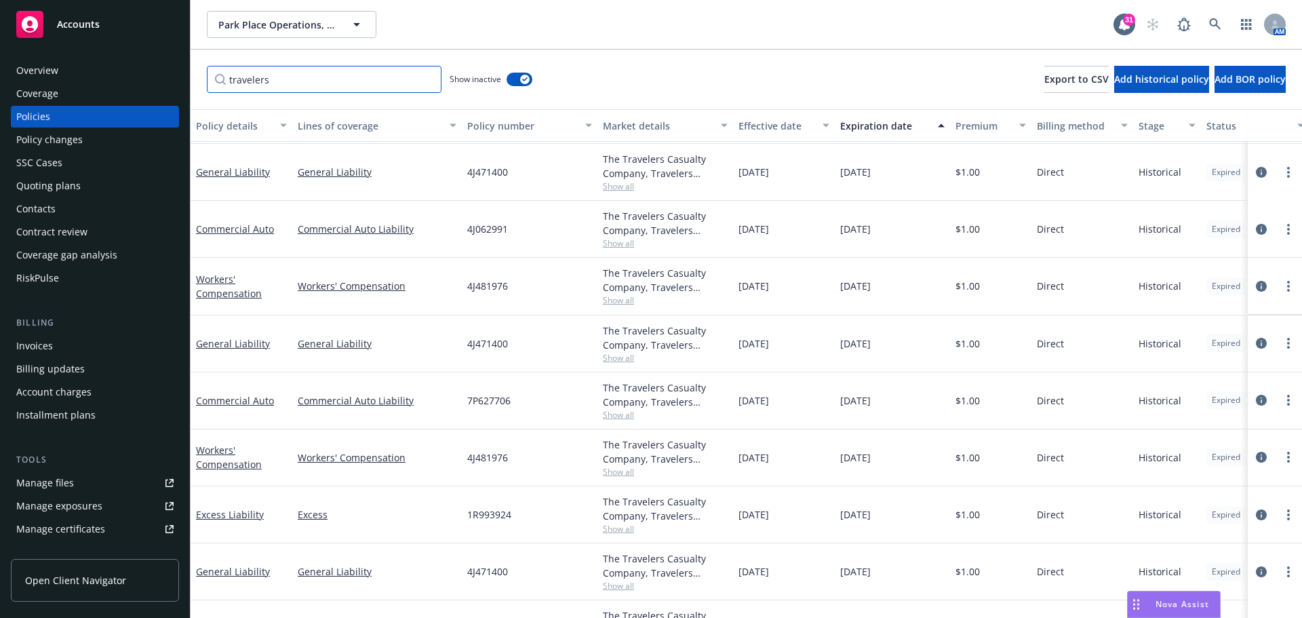
scroll to position [353, 0]
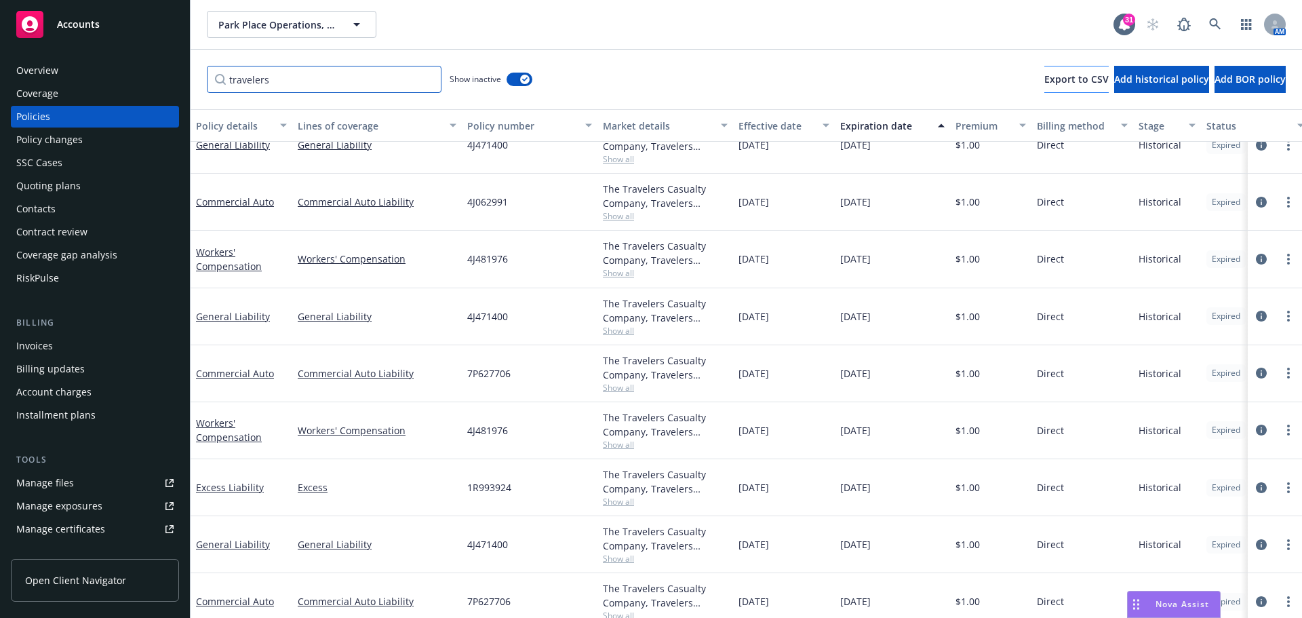
type input "travelers"
click at [1045, 79] on span "Export to CSV" at bounding box center [1077, 79] width 64 height 13
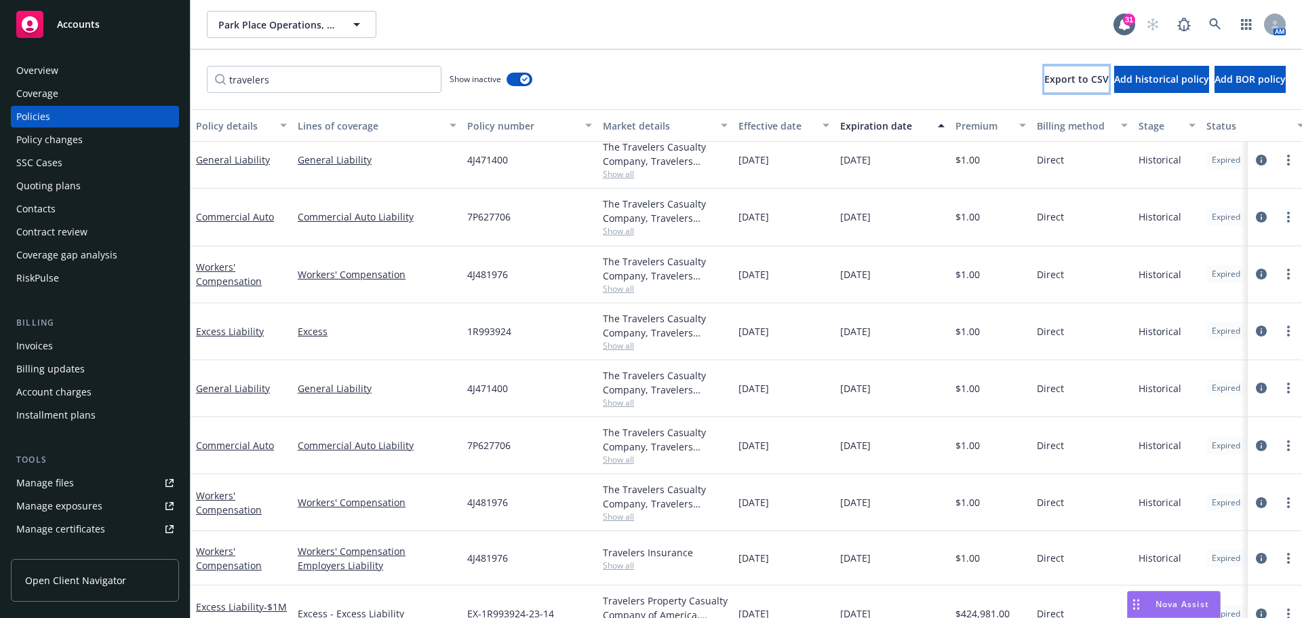
scroll to position [665, 0]
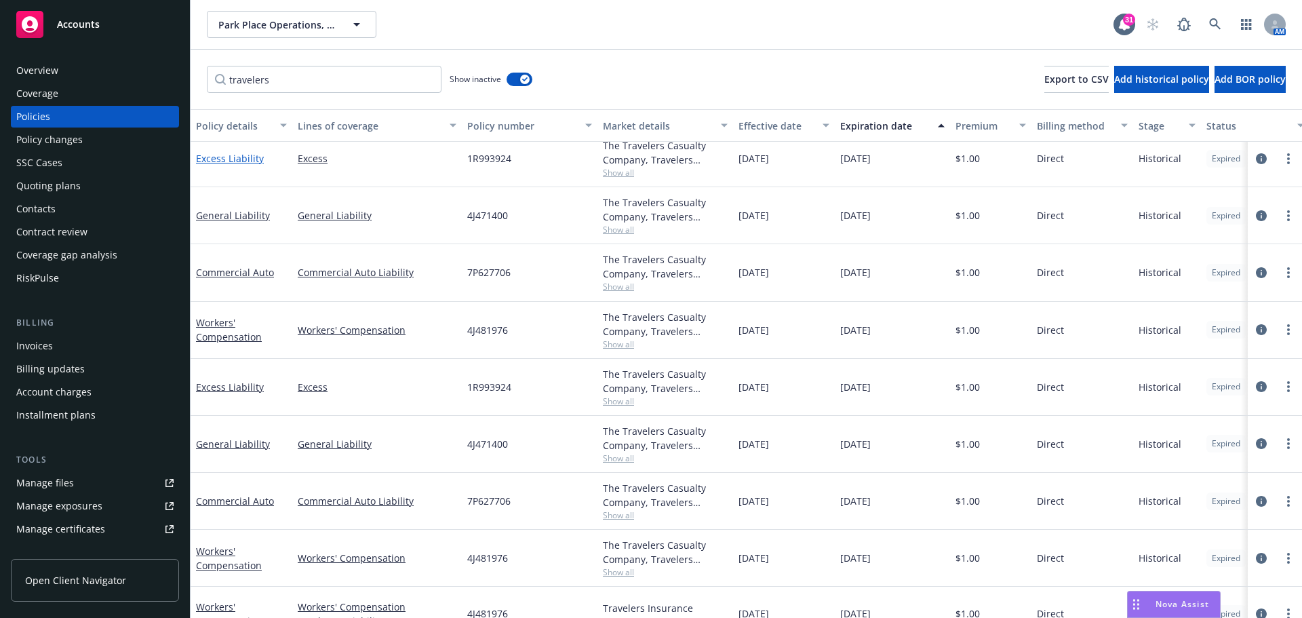
click at [240, 159] on link "Excess Liability" at bounding box center [230, 158] width 68 height 13
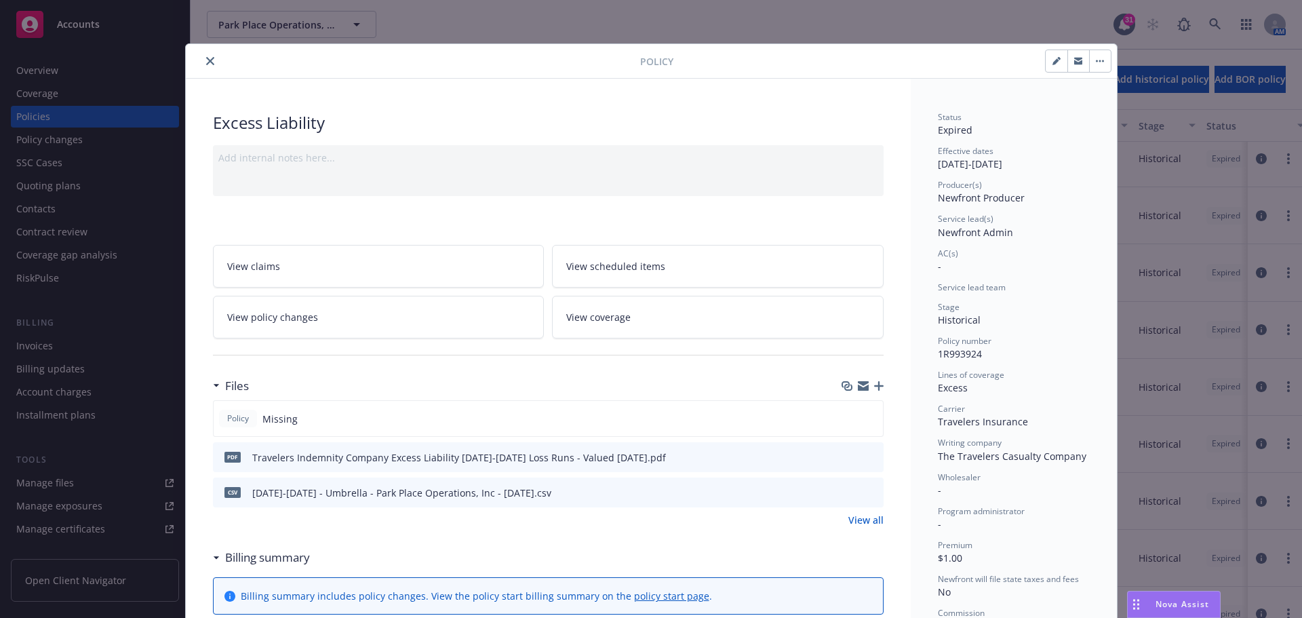
click at [208, 64] on icon "close" at bounding box center [210, 61] width 8 height 8
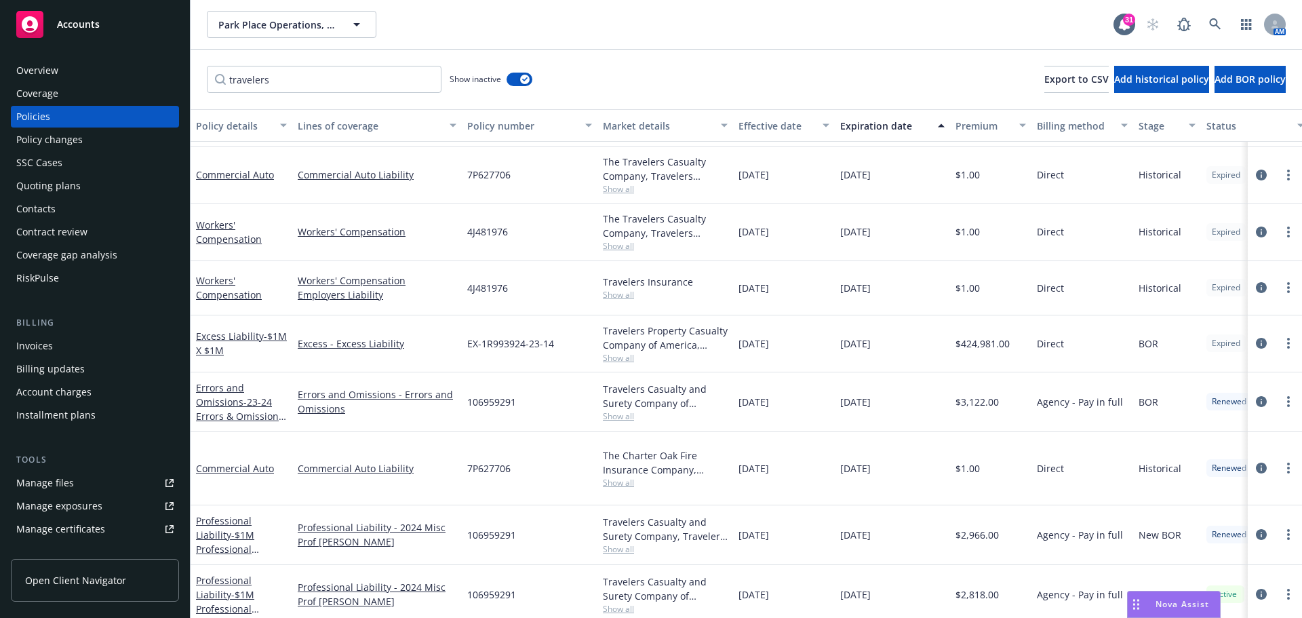
scroll to position [292, 0]
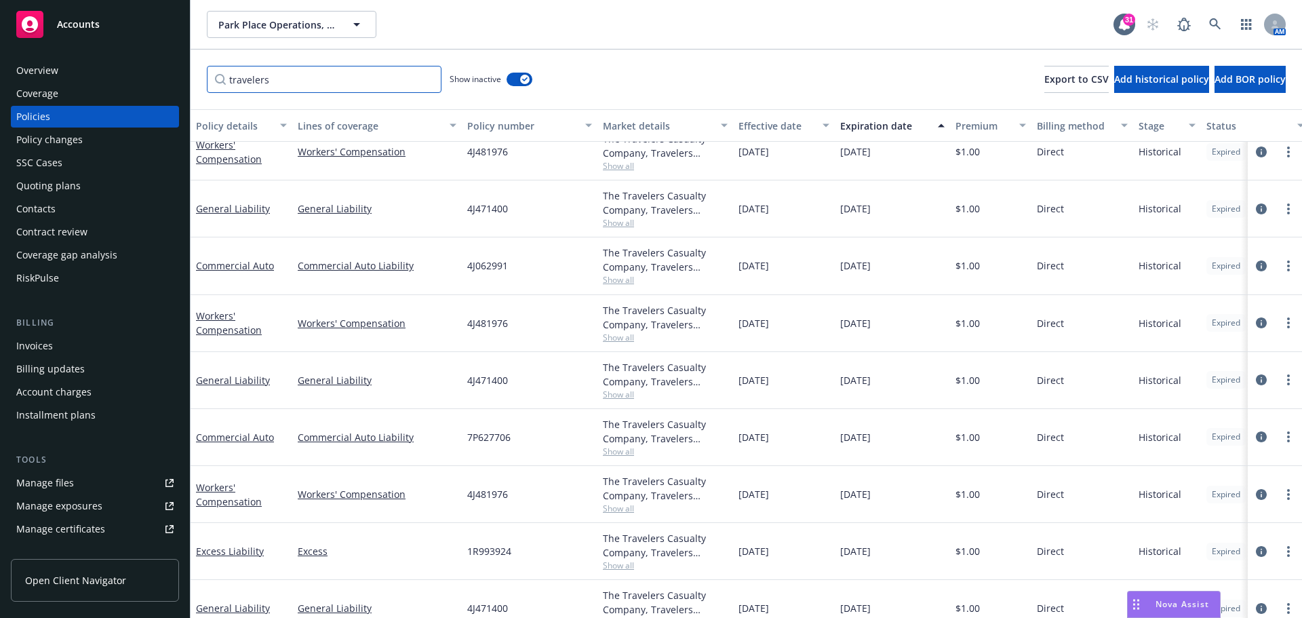
click at [423, 77] on input "travelers" at bounding box center [324, 79] width 235 height 27
click at [425, 77] on input "travelers" at bounding box center [324, 79] width 235 height 27
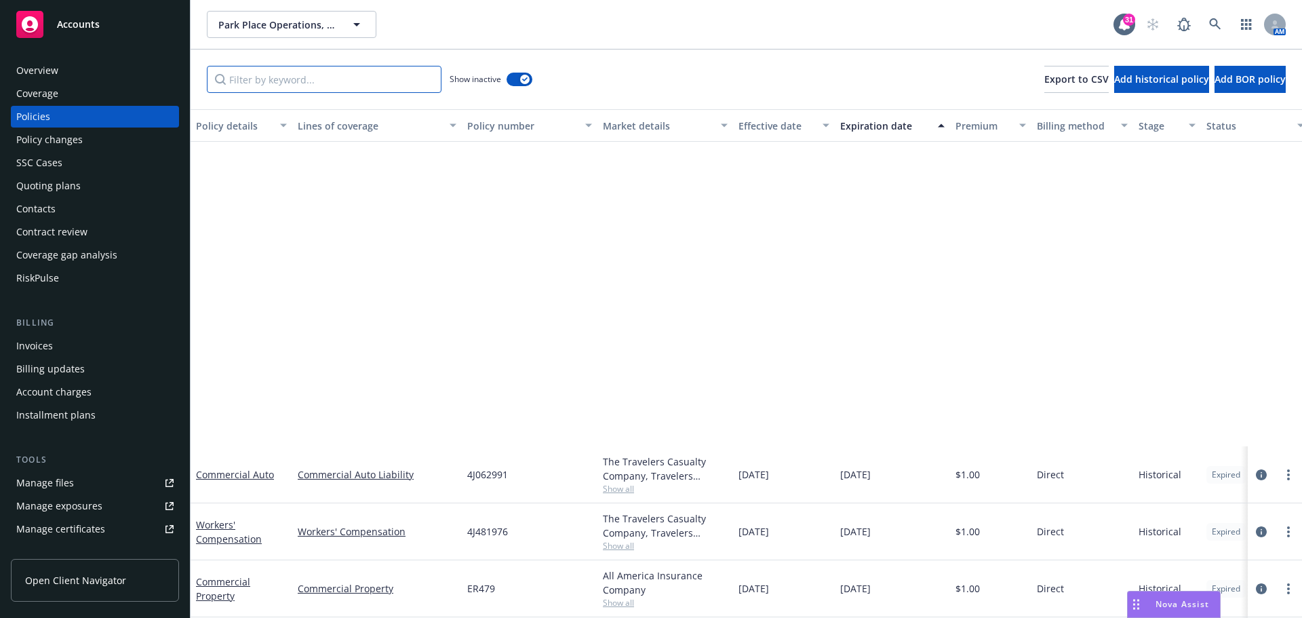
scroll to position [684, 0]
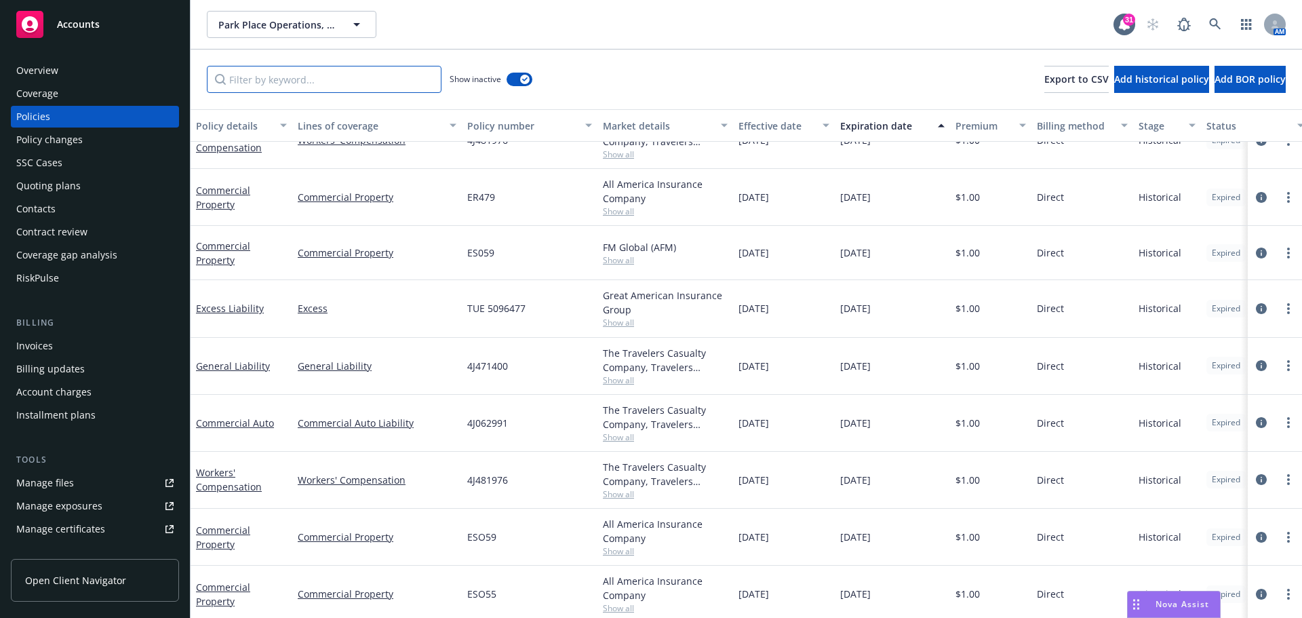
click at [247, 83] on input "Filter by keyword..." at bounding box center [324, 79] width 235 height 27
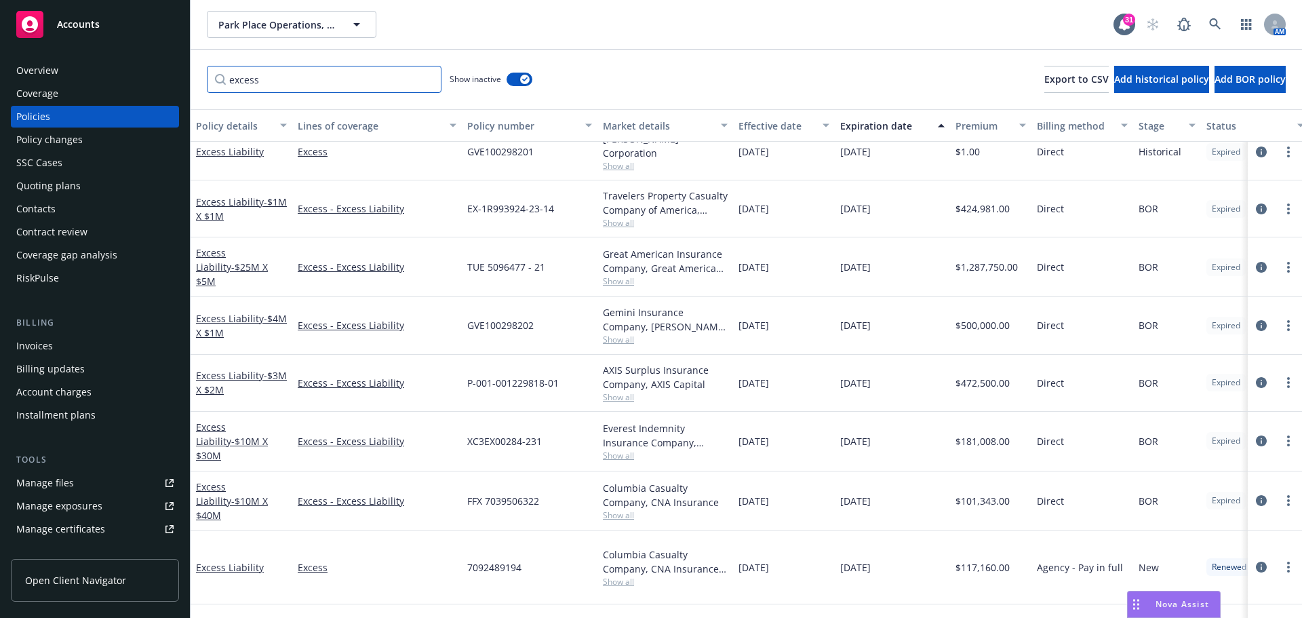
scroll to position [545, 0]
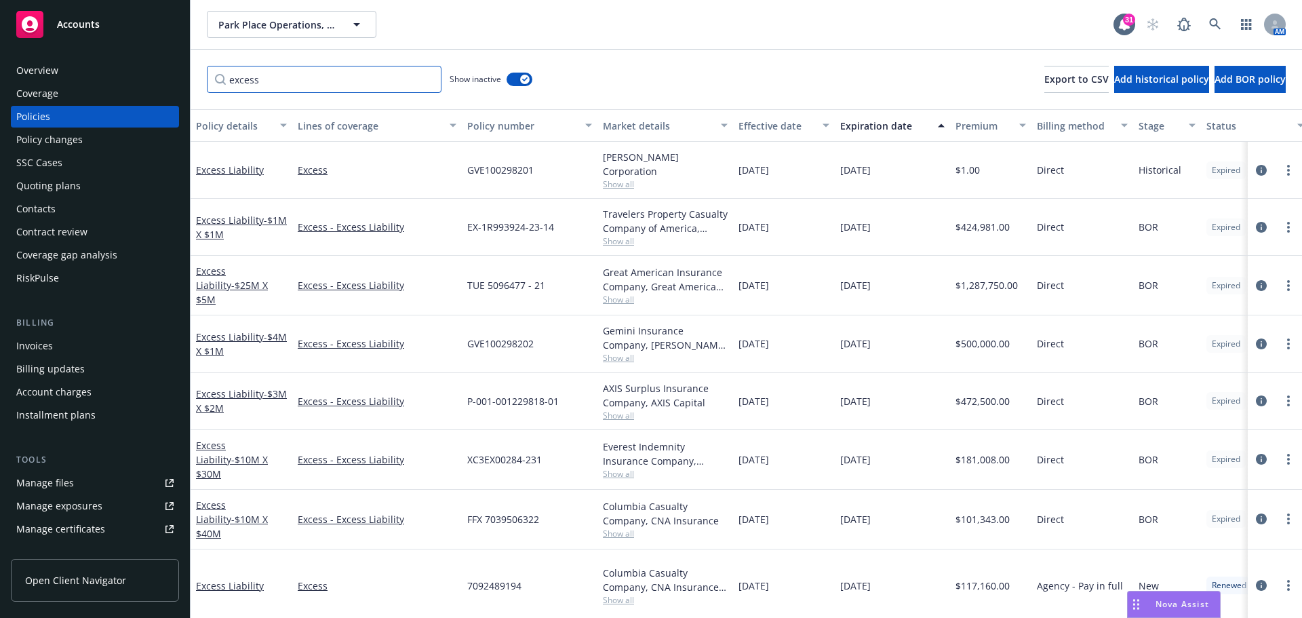
type input "excess"
